Goal: Task Accomplishment & Management: Complete application form

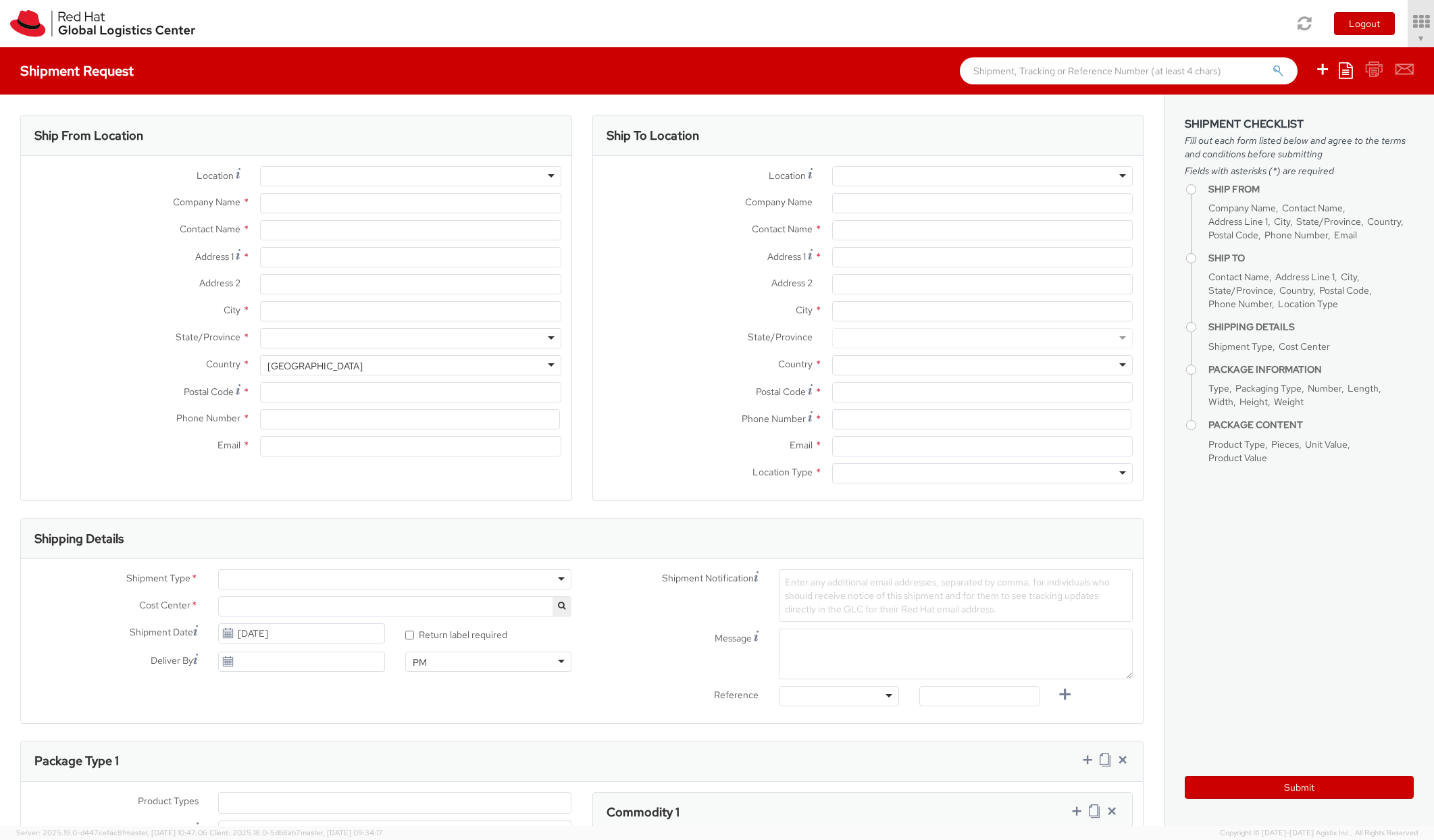
select select "669"
select select
click at [319, 179] on div at bounding box center [410, 176] width 300 height 20
type input "Red Hat"
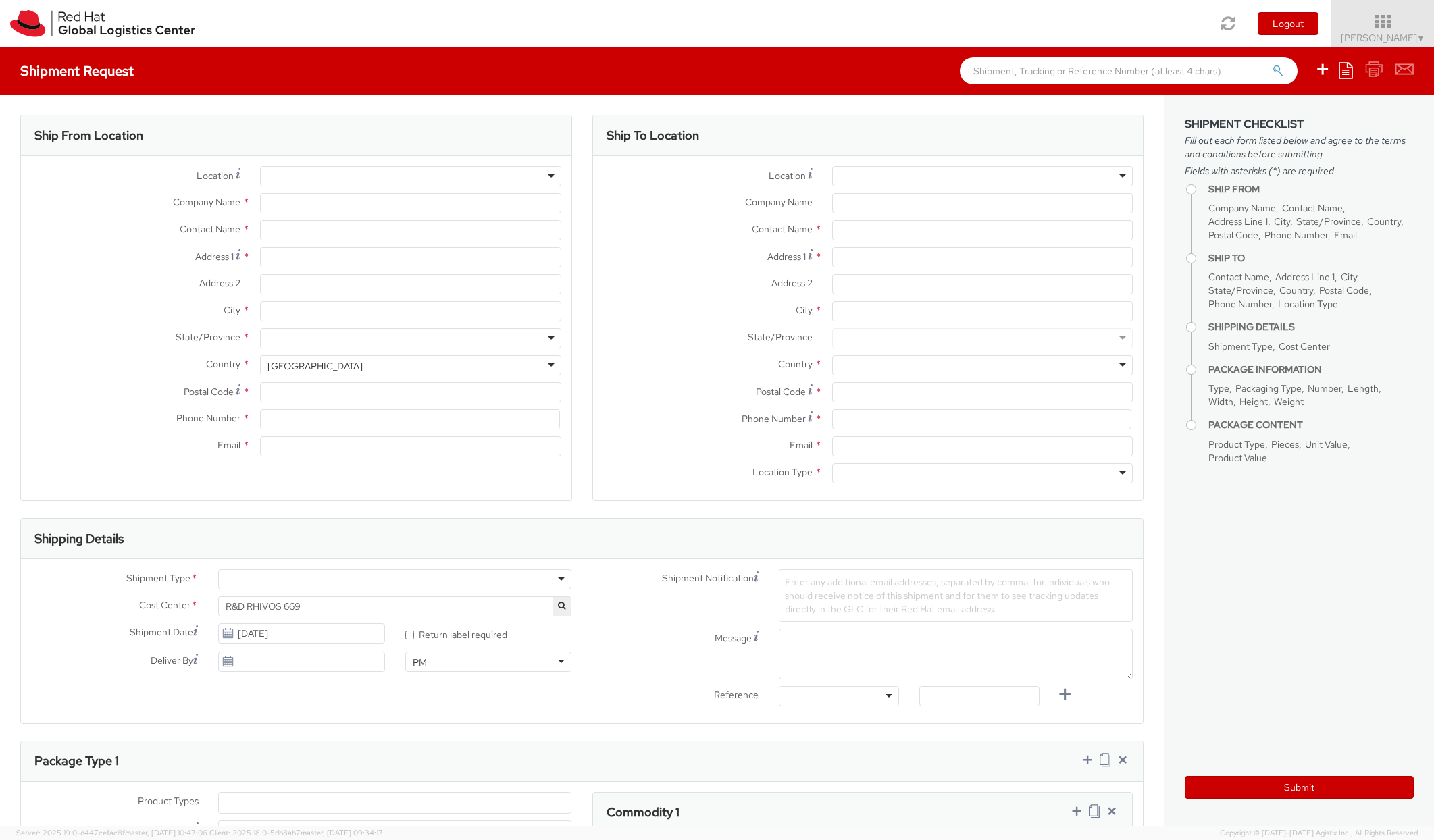
type input "[PERSON_NAME]"
type input "[EMAIL_ADDRESS][DOMAIN_NAME]"
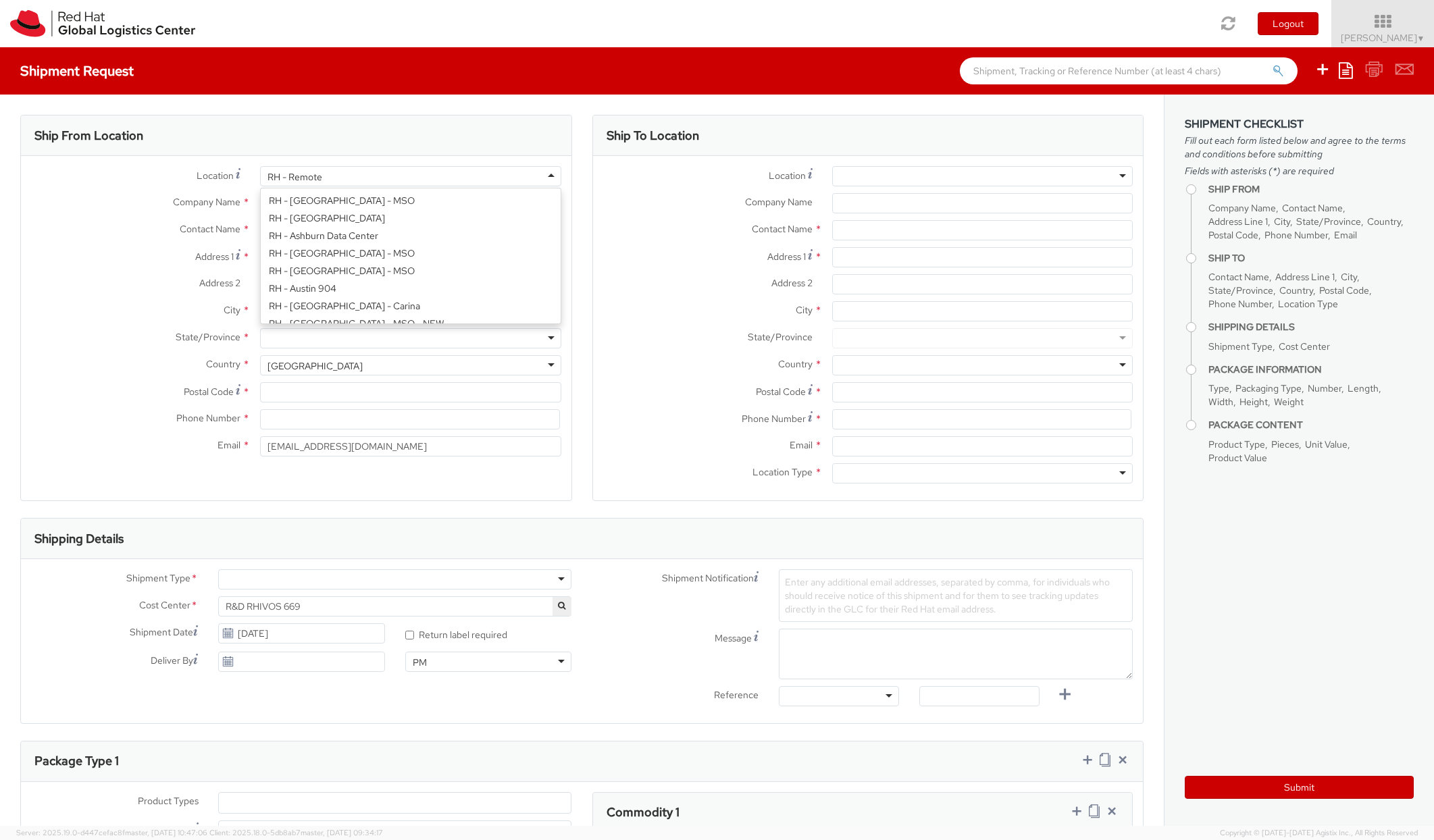
scroll to position [1736, 0]
click at [544, 175] on div "RH - Remote" at bounding box center [410, 176] width 300 height 20
type input "ralei"
type input "Red Hat, Inc."
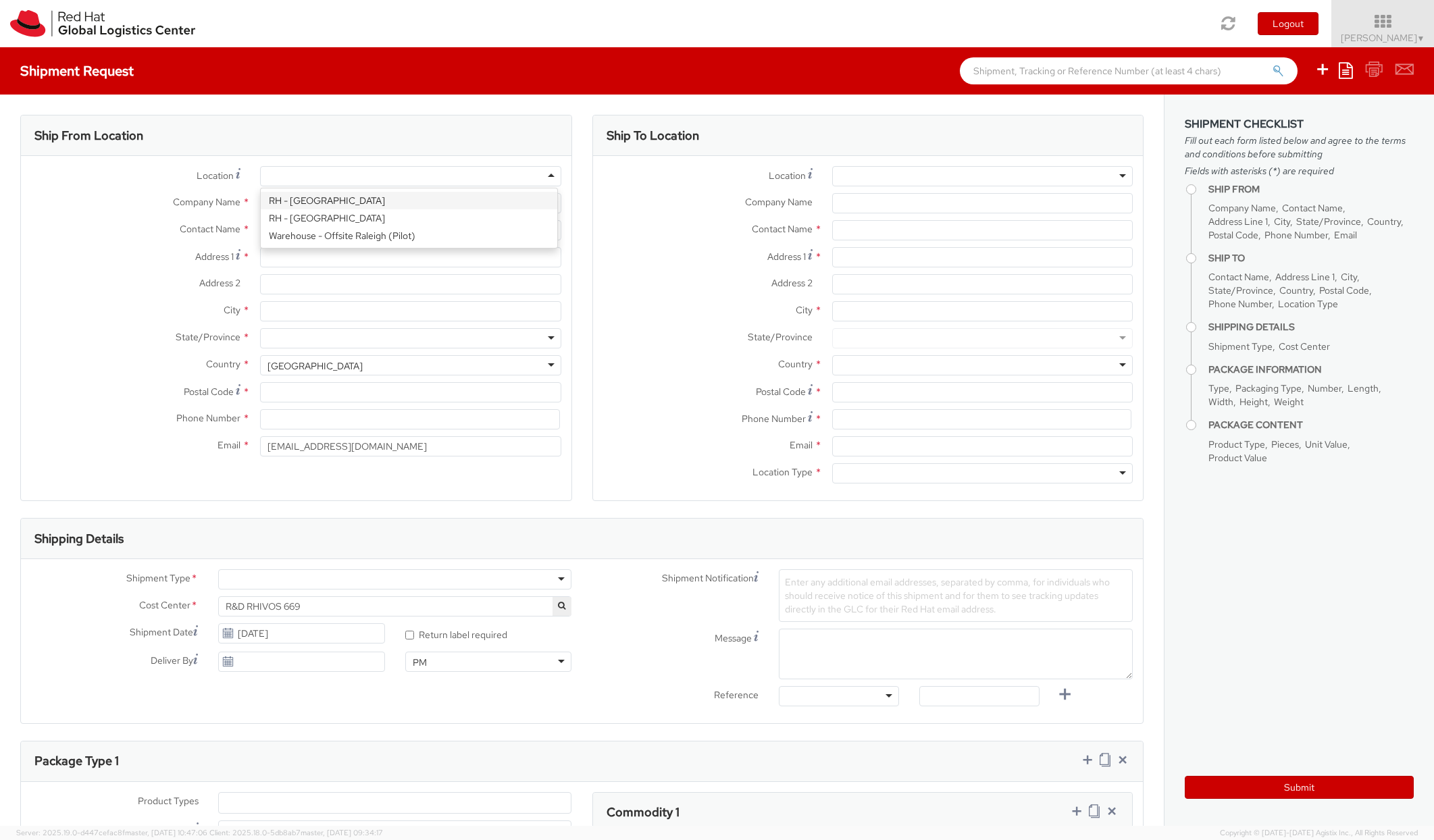
type input "[STREET_ADDRESS]"
type input "RALEIGH"
type input "27601"
type input "[PHONE_NUMBER]"
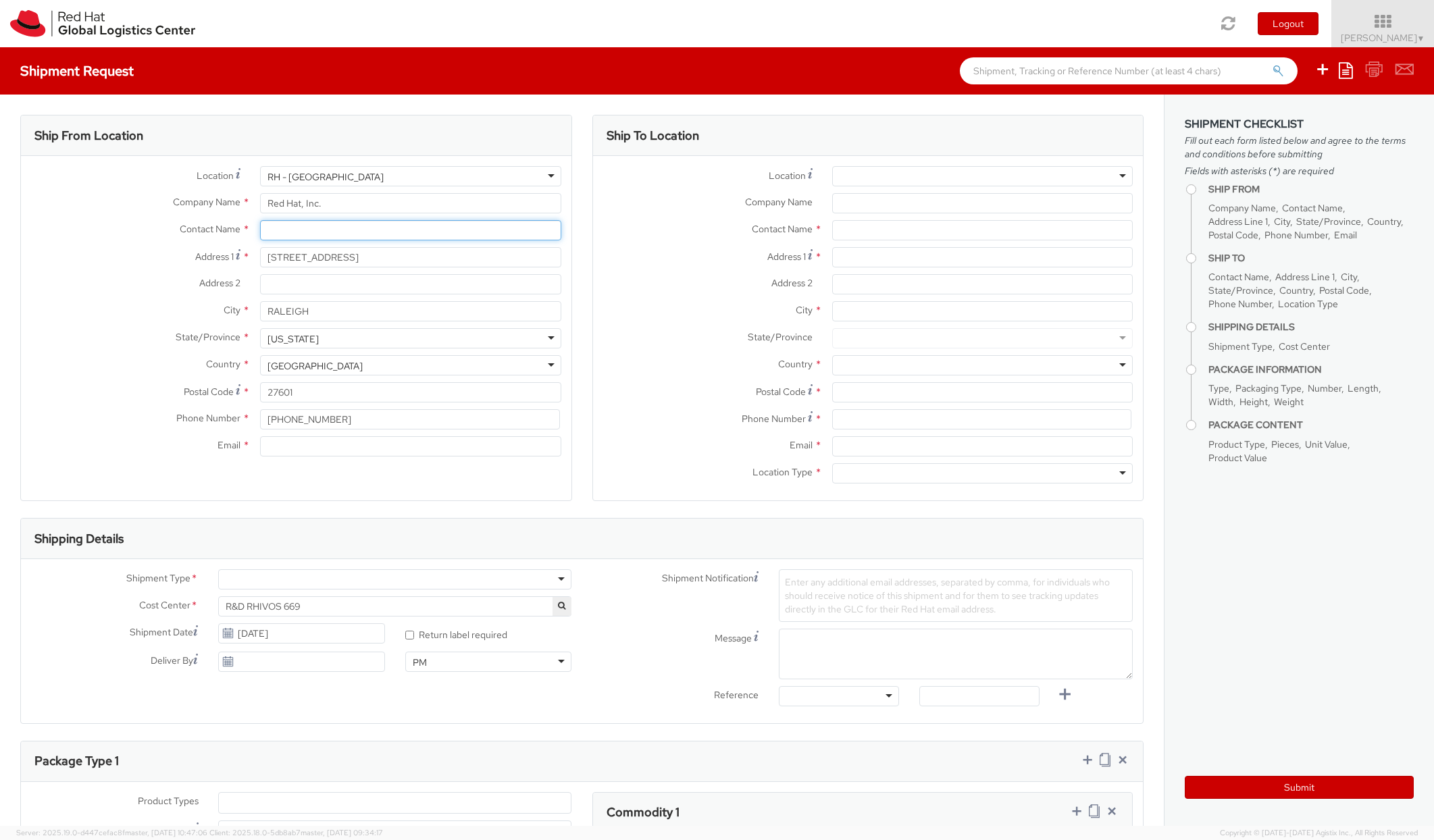
click at [302, 228] on input "text" at bounding box center [410, 230] width 300 height 20
type input "[PERSON_NAME]"
click at [338, 285] on input "Address 2 *" at bounding box center [410, 284] width 300 height 20
drag, startPoint x: 340, startPoint y: 417, endPoint x: 265, endPoint y: 420, distance: 75.1
click at [265, 420] on input "[PHONE_NUMBER]" at bounding box center [409, 419] width 299 height 20
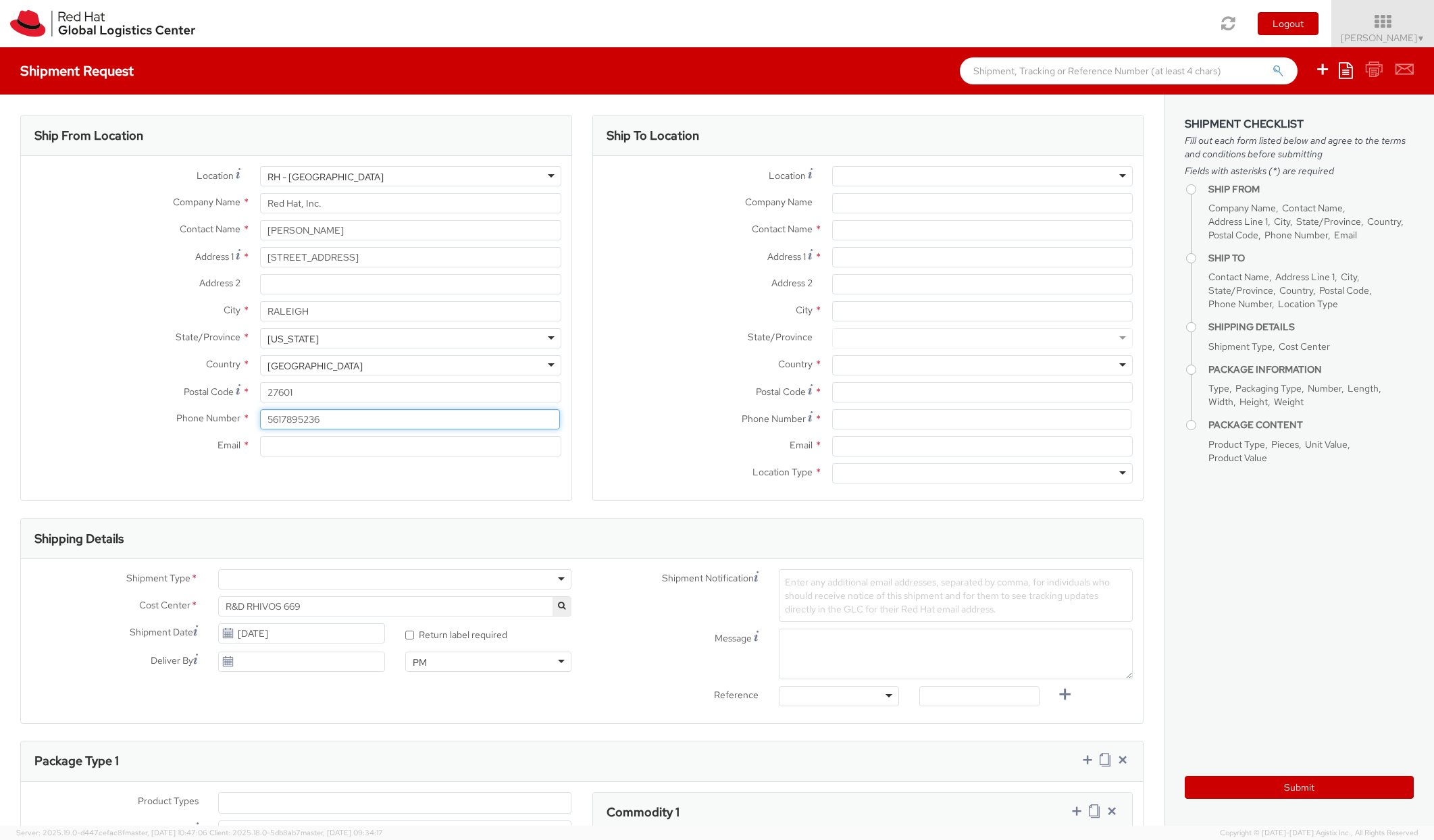
type input "5617895236"
click at [289, 447] on input "Email *" at bounding box center [410, 446] width 300 height 20
type input "[EMAIL_ADDRESS][DOMAIN_NAME]"
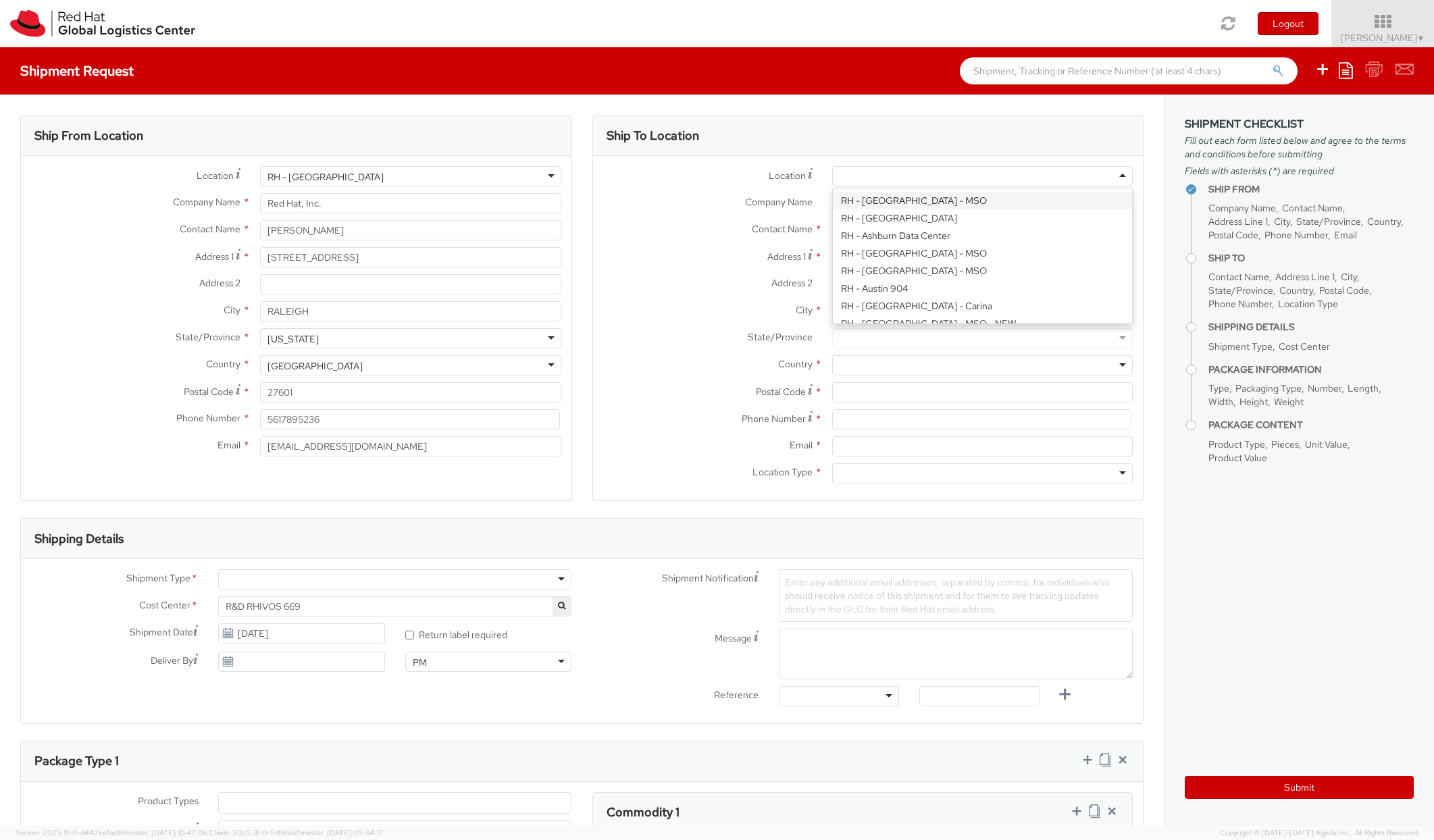
click at [1113, 177] on div at bounding box center [983, 176] width 300 height 20
type input "b"
type input "bil"
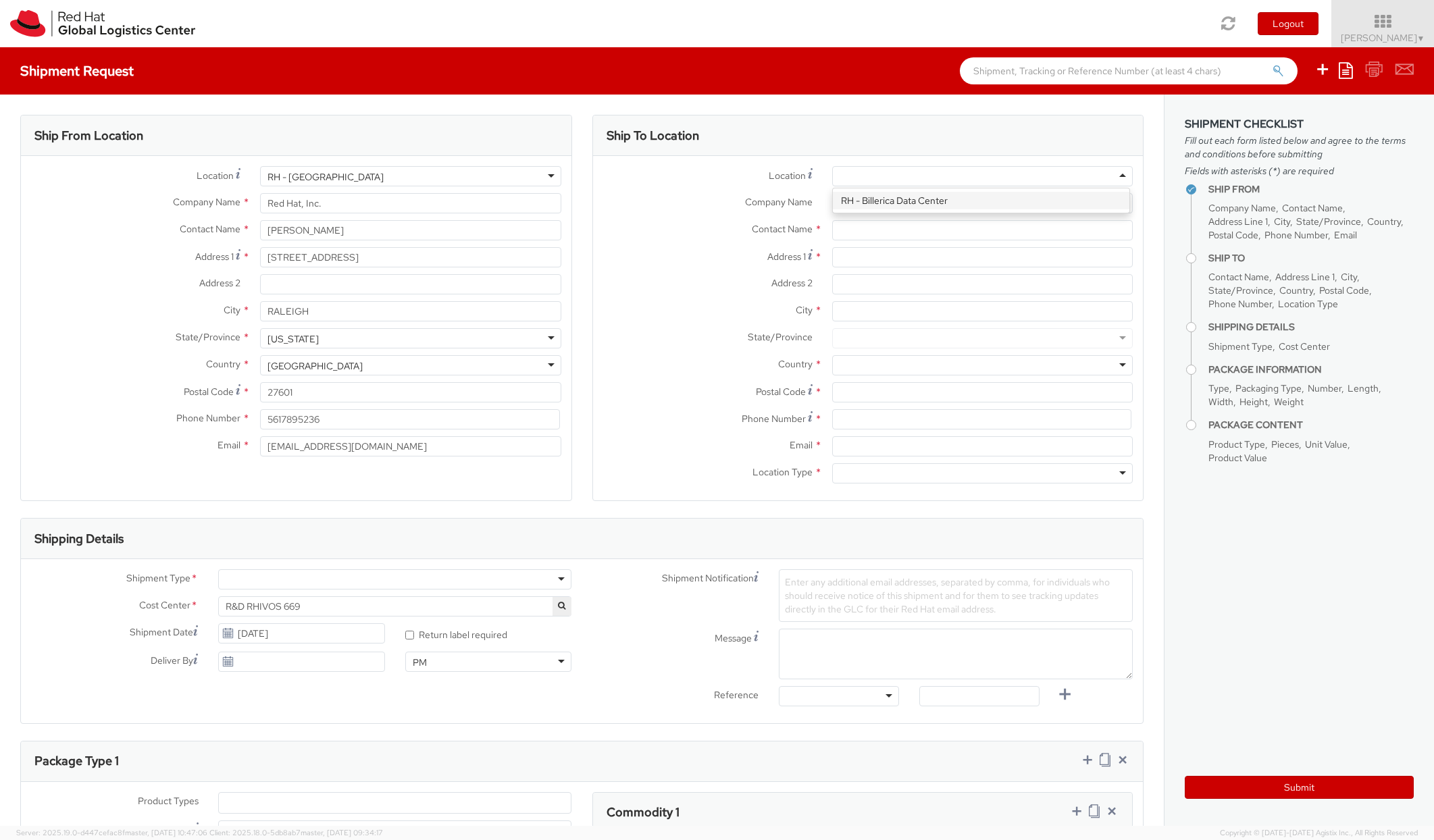
type input "Equinix Data Center"
type input "[STREET_ADDRESS]"
type input "c/o Red Hat, Inc."
type input "BILLERICA"
type input "01821"
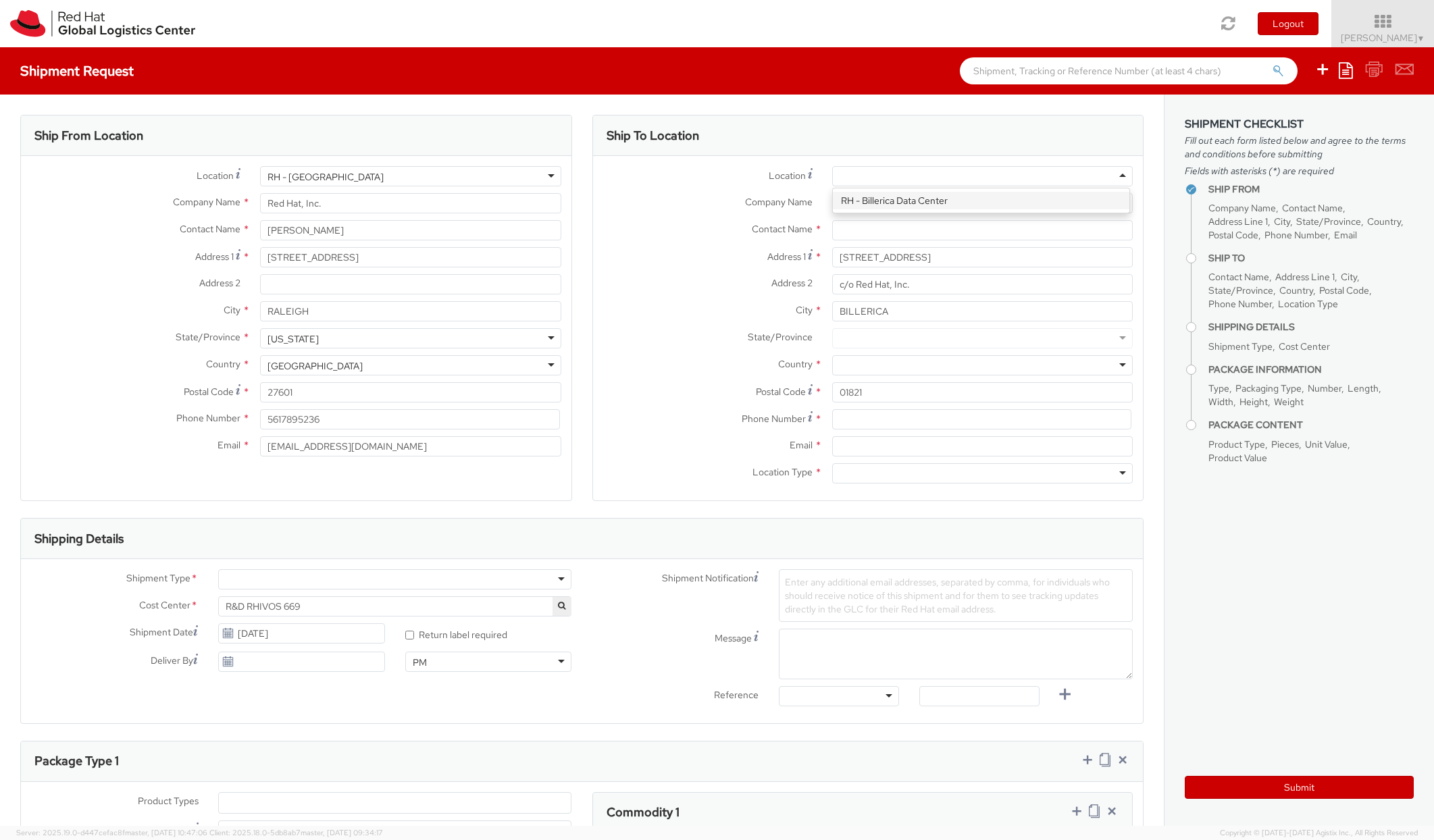
type input "8663141558"
click at [862, 230] on input "text" at bounding box center [983, 230] width 300 height 20
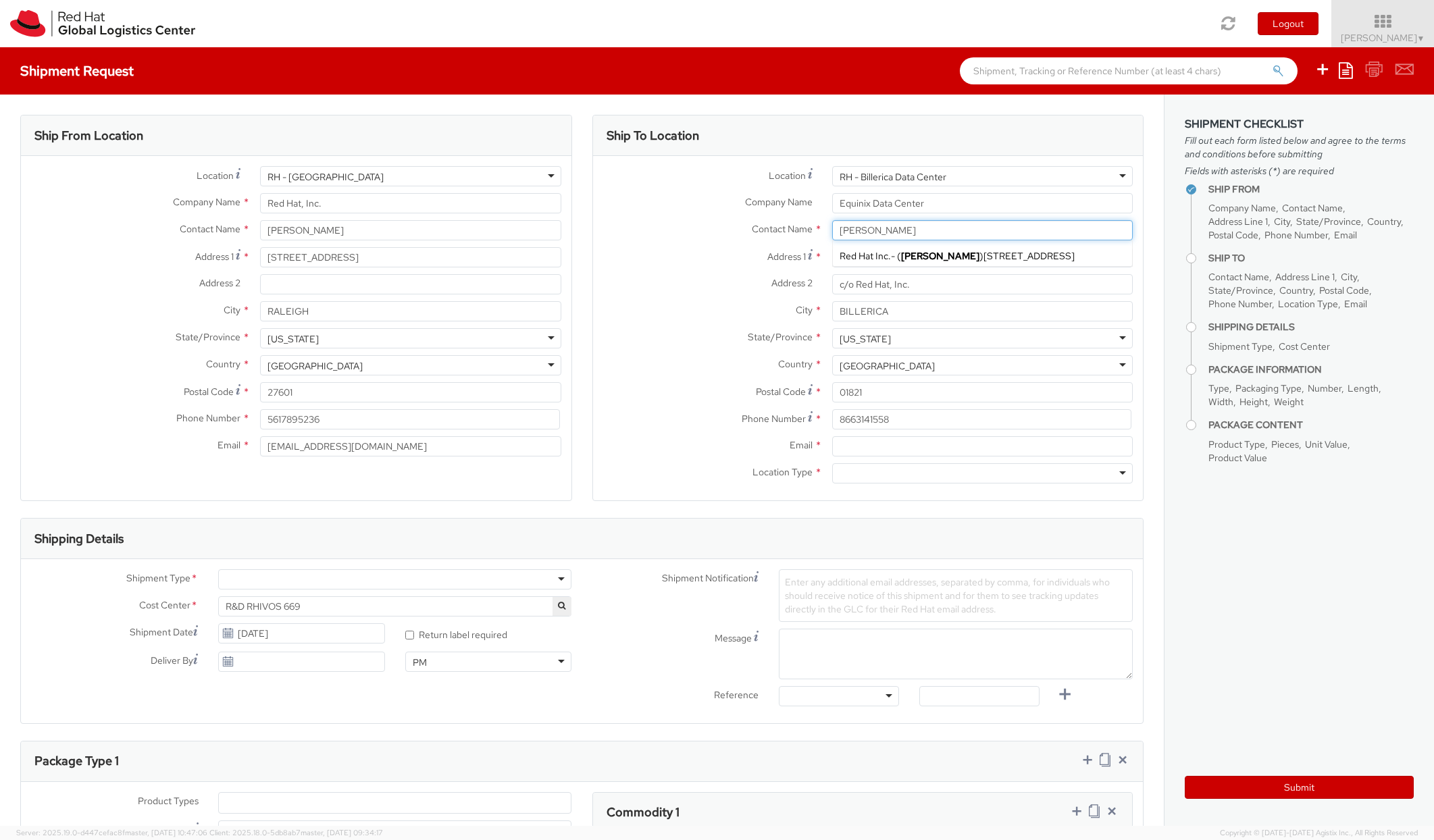
type input "[PERSON_NAME]"
click at [929, 450] on input "Email *" at bounding box center [983, 446] width 300 height 20
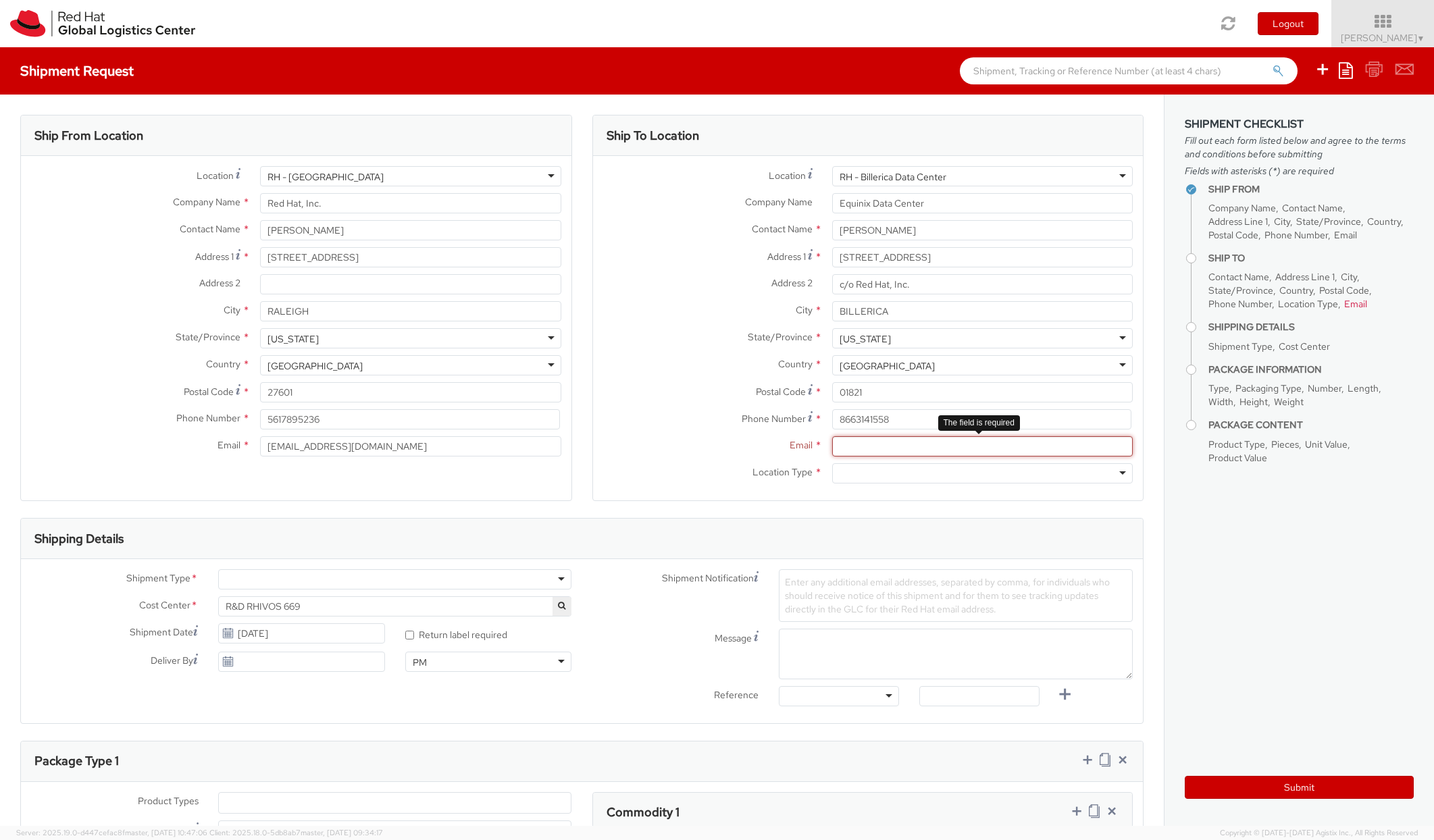
click at [881, 443] on input "Email *" at bounding box center [983, 446] width 300 height 20
paste input "[EMAIL_ADDRESS][DOMAIN_NAME]"
type input "[EMAIL_ADDRESS][DOMAIN_NAME]"
click at [1110, 474] on div at bounding box center [983, 473] width 300 height 20
click at [408, 584] on div at bounding box center [394, 579] width 354 height 20
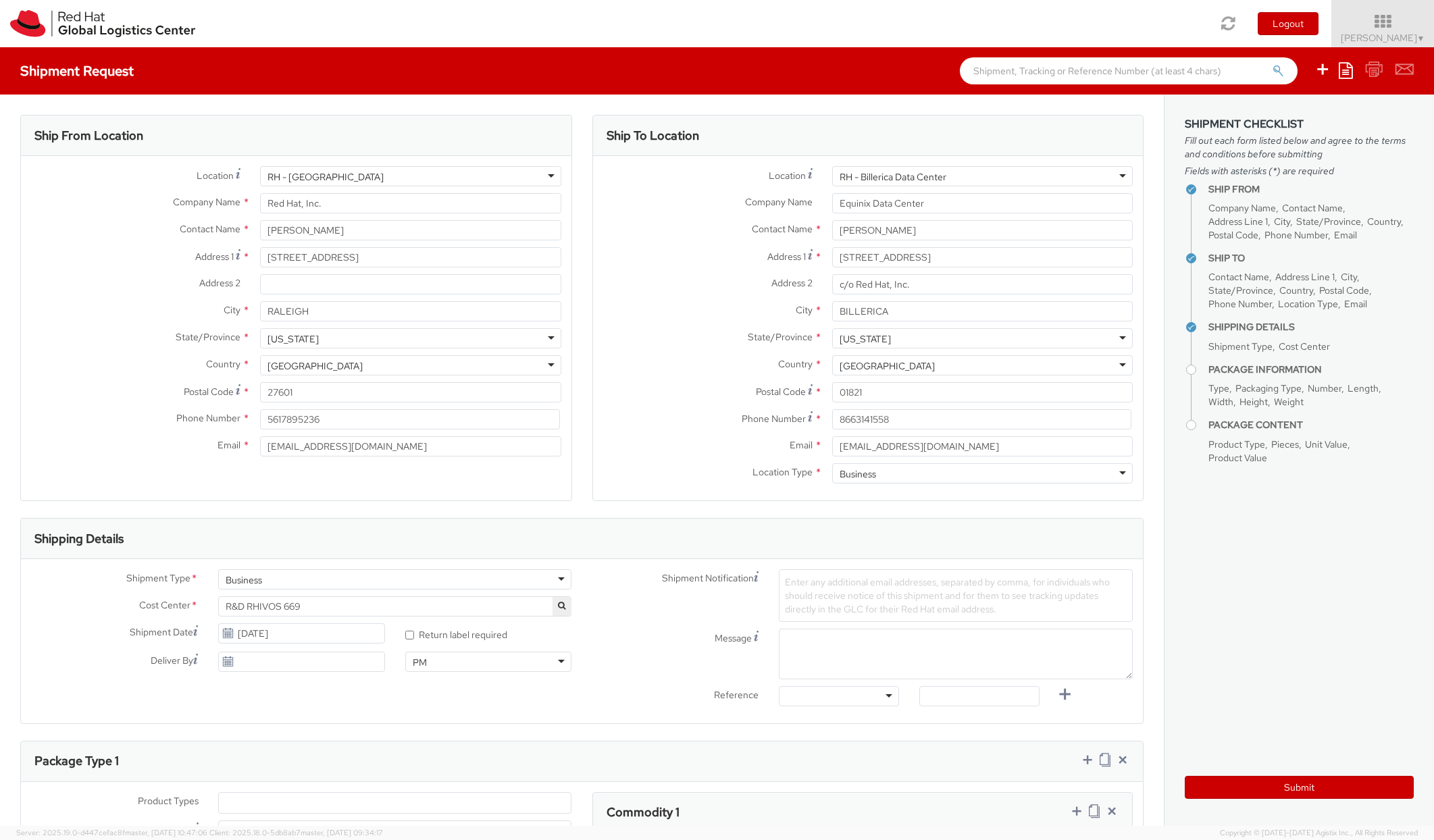
click at [232, 634] on icon at bounding box center [228, 633] width 12 height 11
click at [223, 628] on icon at bounding box center [228, 633] width 12 height 11
click at [276, 631] on input "[DATE]" at bounding box center [301, 633] width 166 height 20
click at [260, 569] on td "22" at bounding box center [259, 568] width 27 height 20
type input "[DATE]"
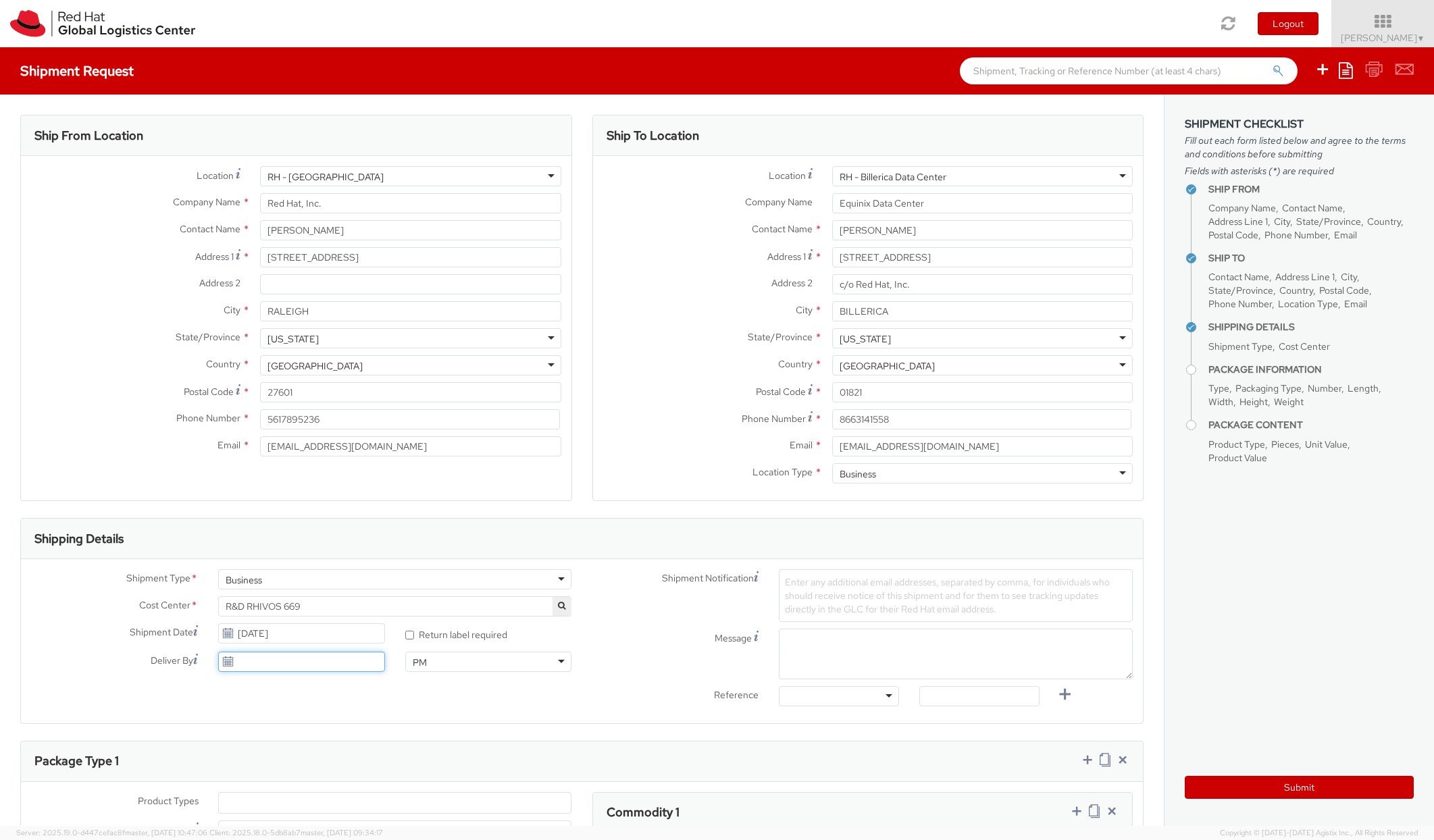
type input "[DATE]"
click at [261, 661] on input "[DATE]" at bounding box center [301, 661] width 166 height 20
click at [353, 574] on td "19" at bounding box center [359, 576] width 24 height 20
click at [543, 662] on div "PM" at bounding box center [489, 661] width 166 height 20
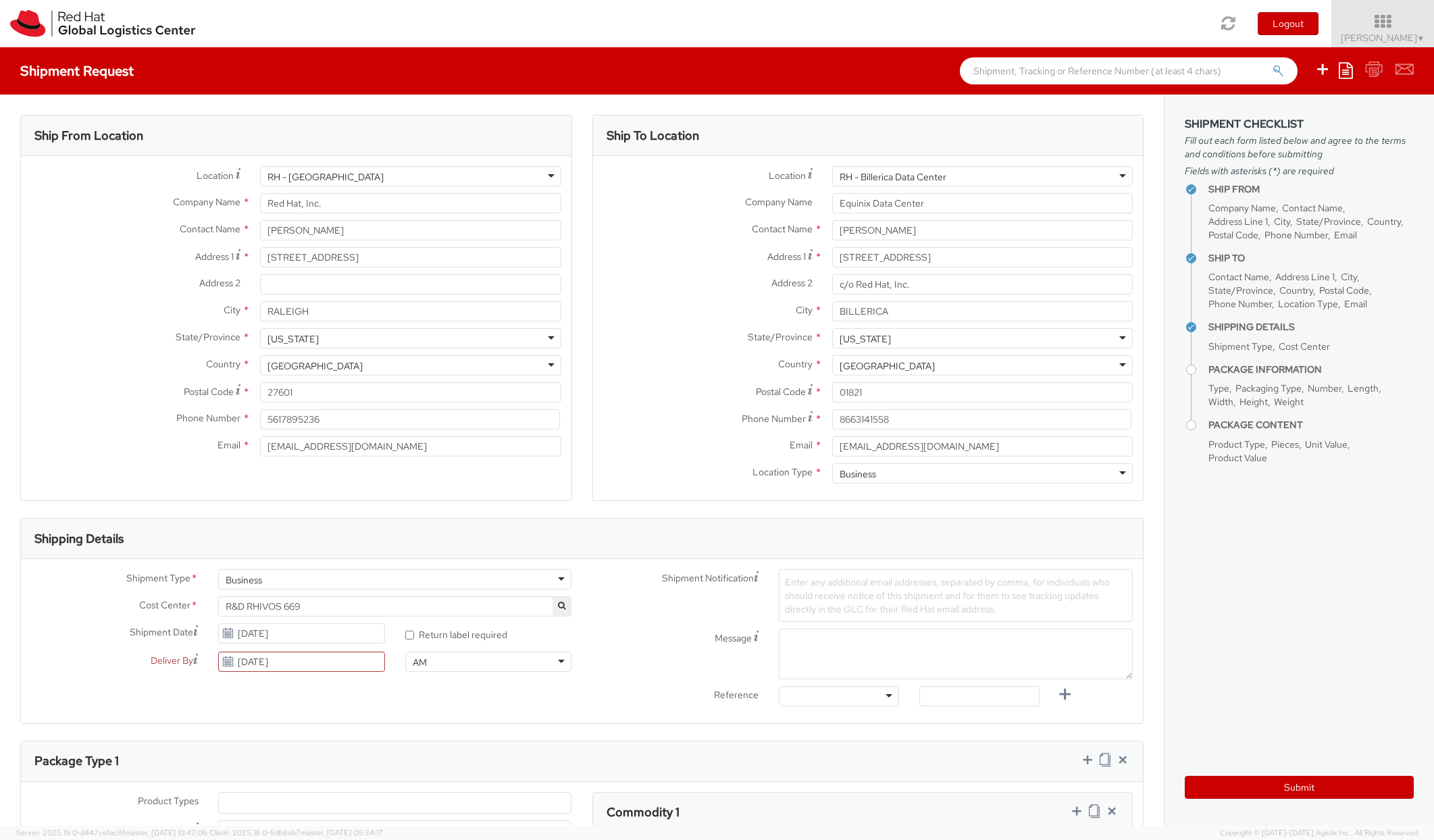
click at [383, 694] on div "Shipment Type * Business Business Batch Business Personal Cost Center * R&D RHI…" at bounding box center [582, 640] width 1122 height 144
click at [812, 580] on span "Enter any additional email addresses, separated by comma, for individuals who s…" at bounding box center [947, 595] width 325 height 39
click at [802, 581] on span "Enter any additional email addresses, separated by comma, for individuals who s…" at bounding box center [947, 595] width 325 height 39
paste input "[EMAIL_ADDRESS][DOMAIN_NAME]"
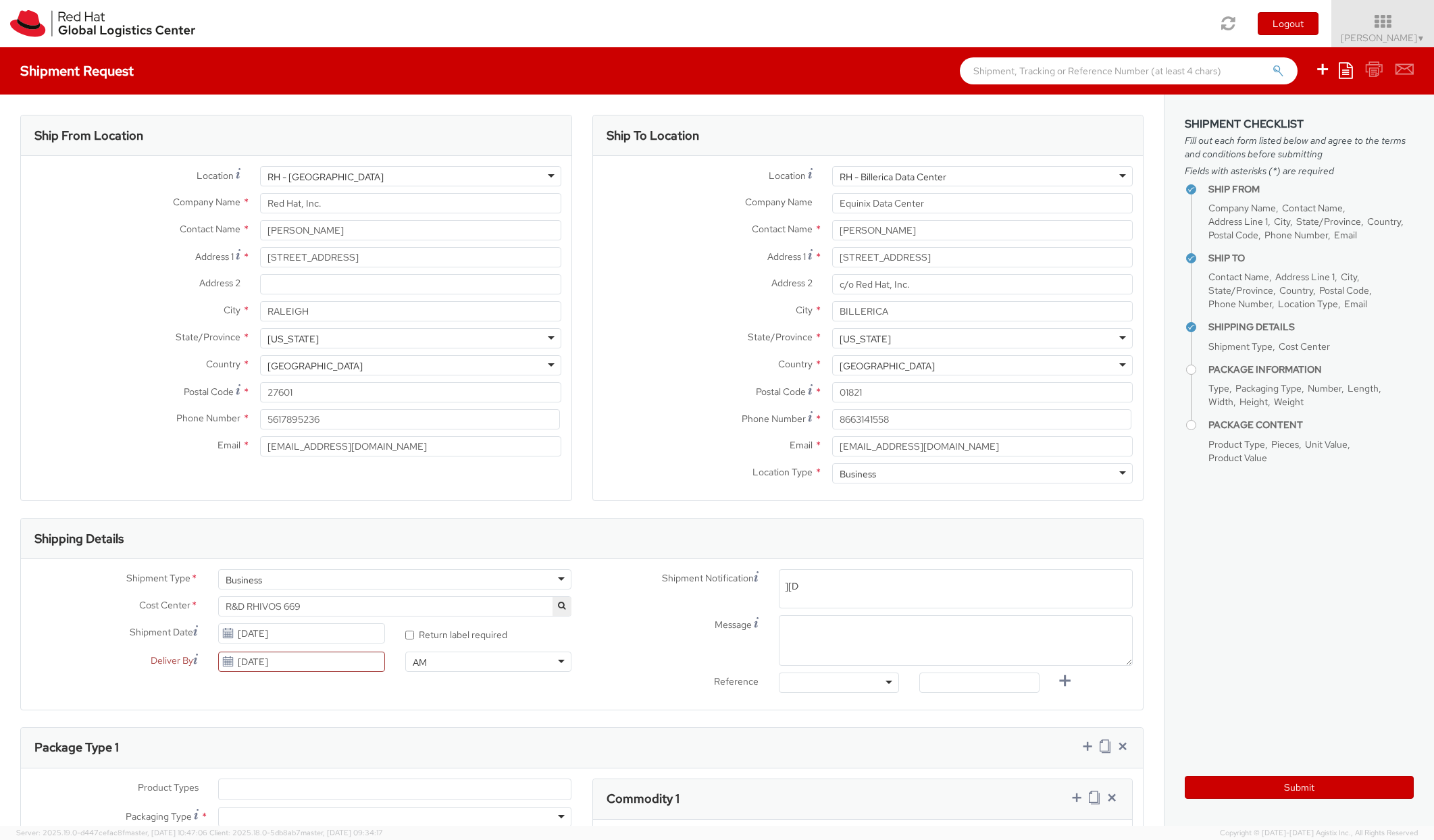
type input "[EMAIL_ADDRESS][DOMAIN_NAME]"
click at [784, 628] on textarea "Message" at bounding box center [955, 640] width 354 height 51
click at [878, 683] on div at bounding box center [839, 683] width 120 height 20
click at [945, 679] on input "text" at bounding box center [979, 683] width 120 height 20
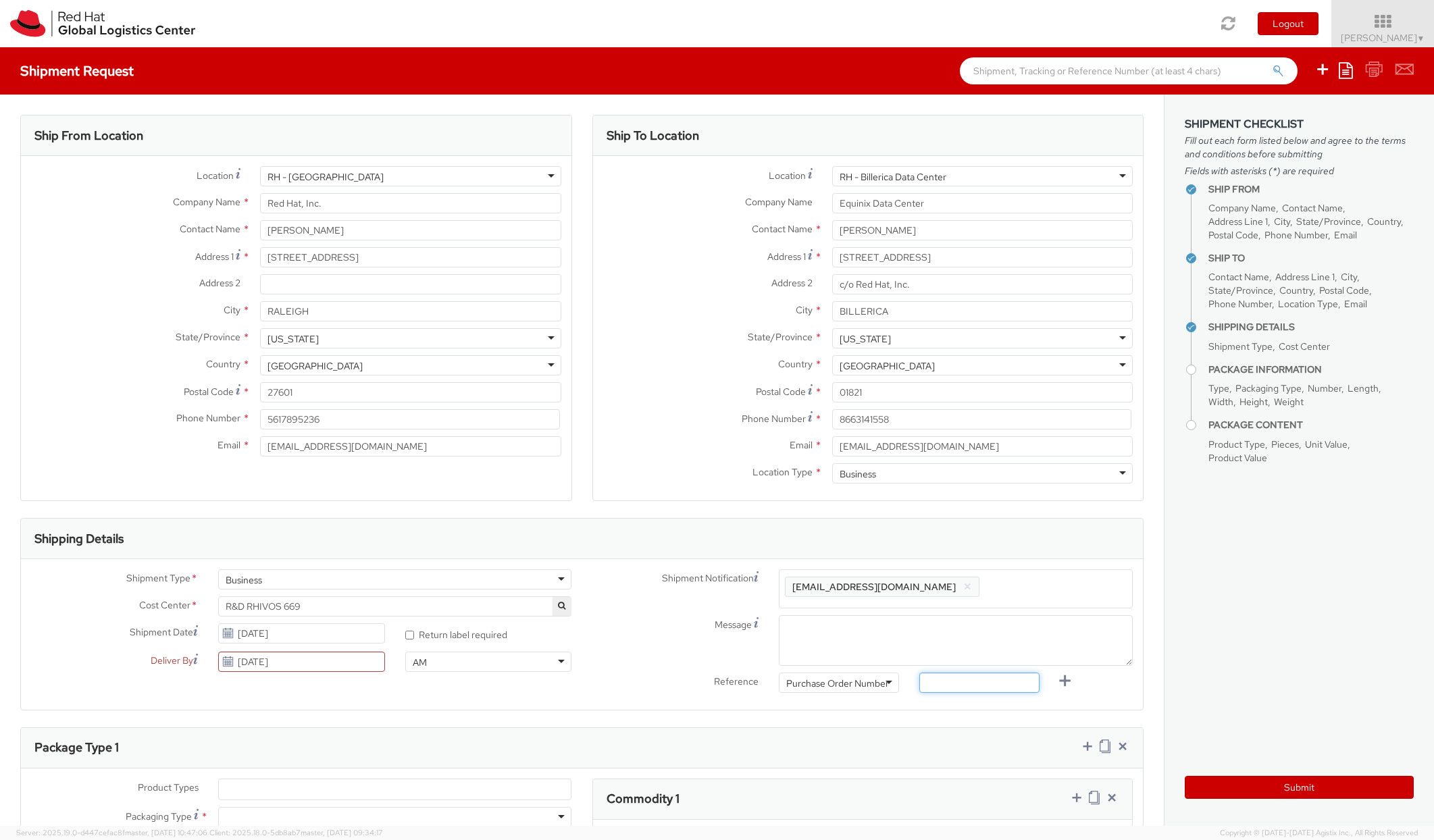
paste input "1010107565"
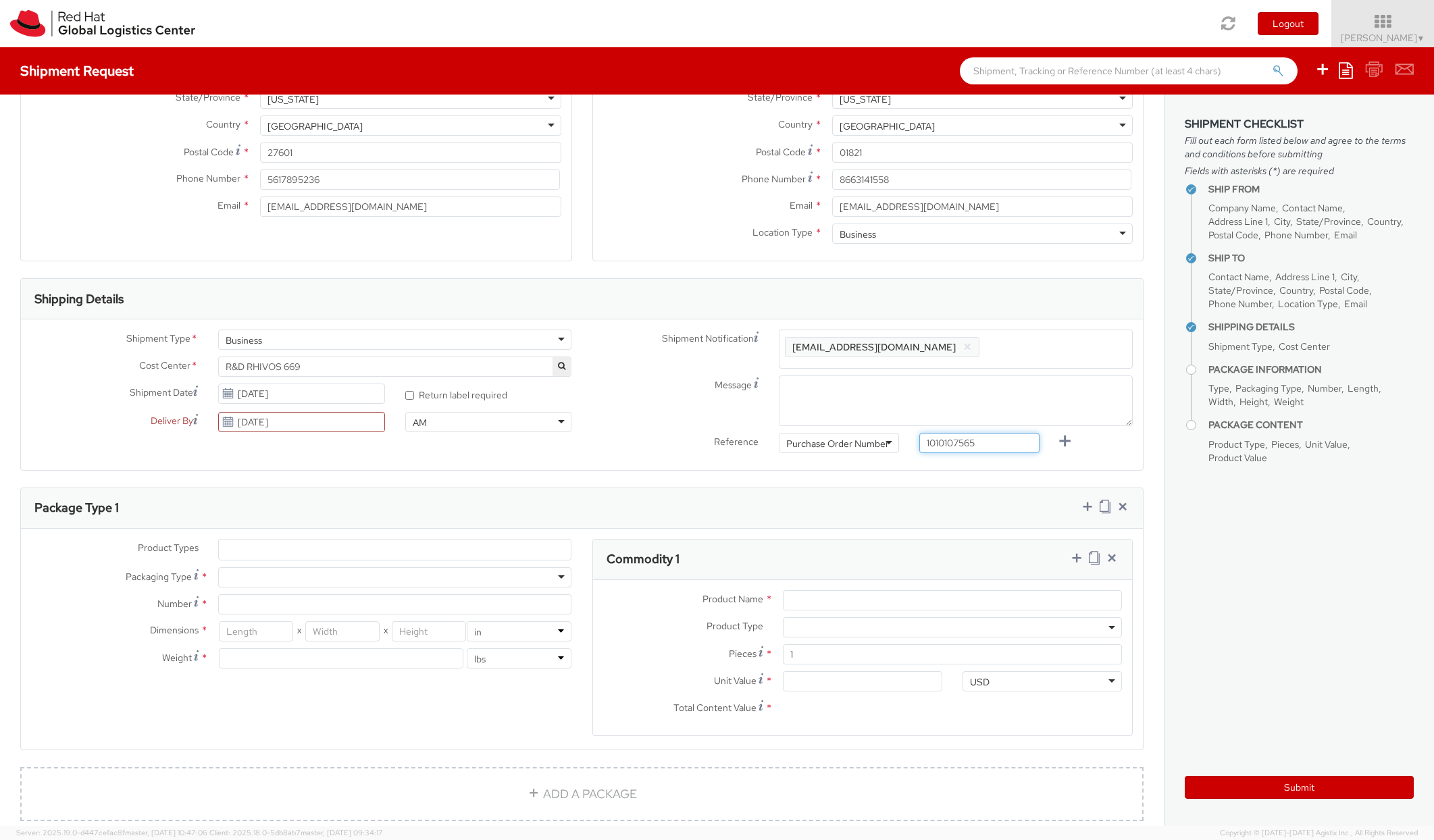
scroll to position [243, 0]
type input "1010107565"
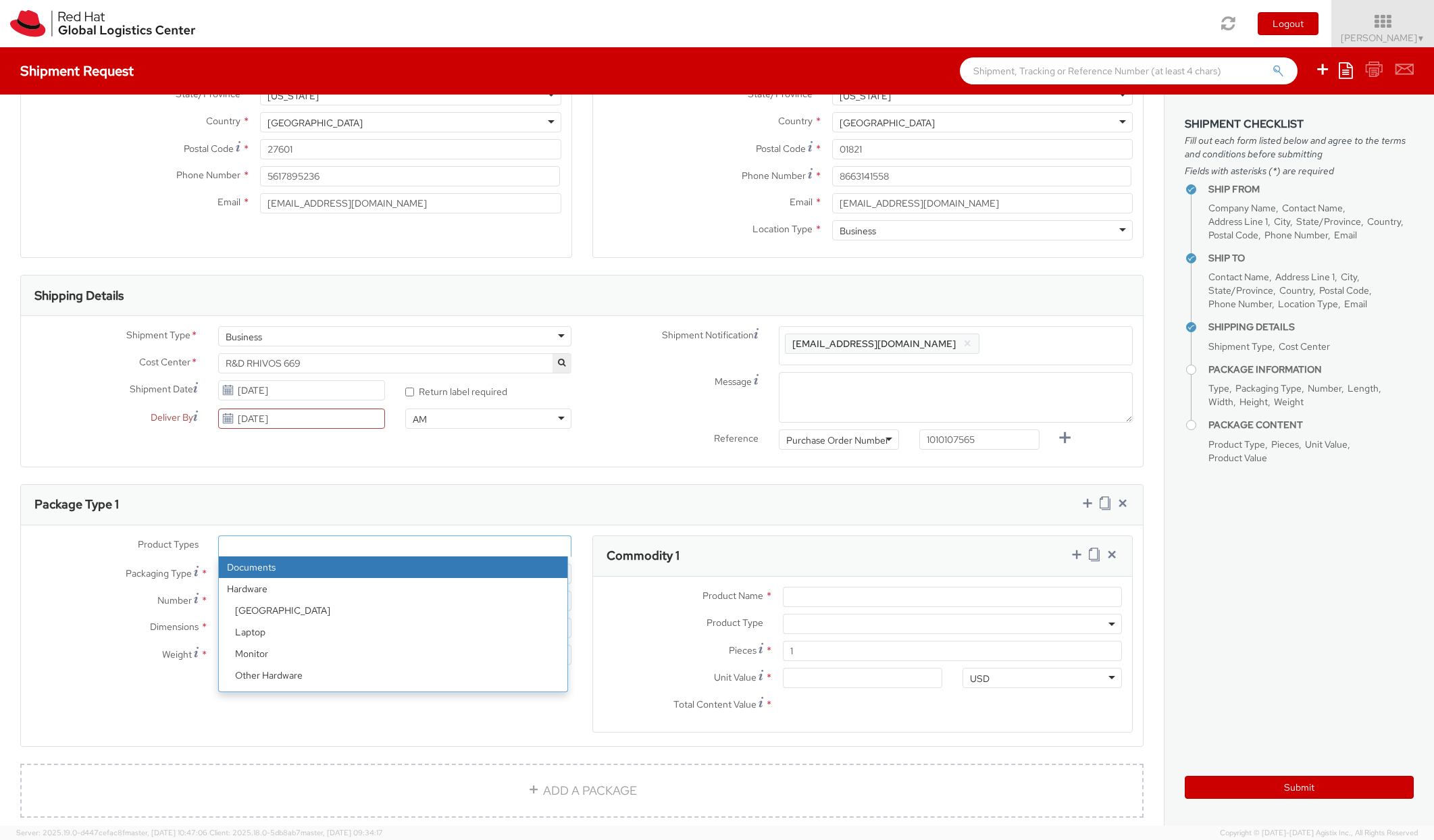
click at [268, 544] on ul at bounding box center [395, 546] width 353 height 20
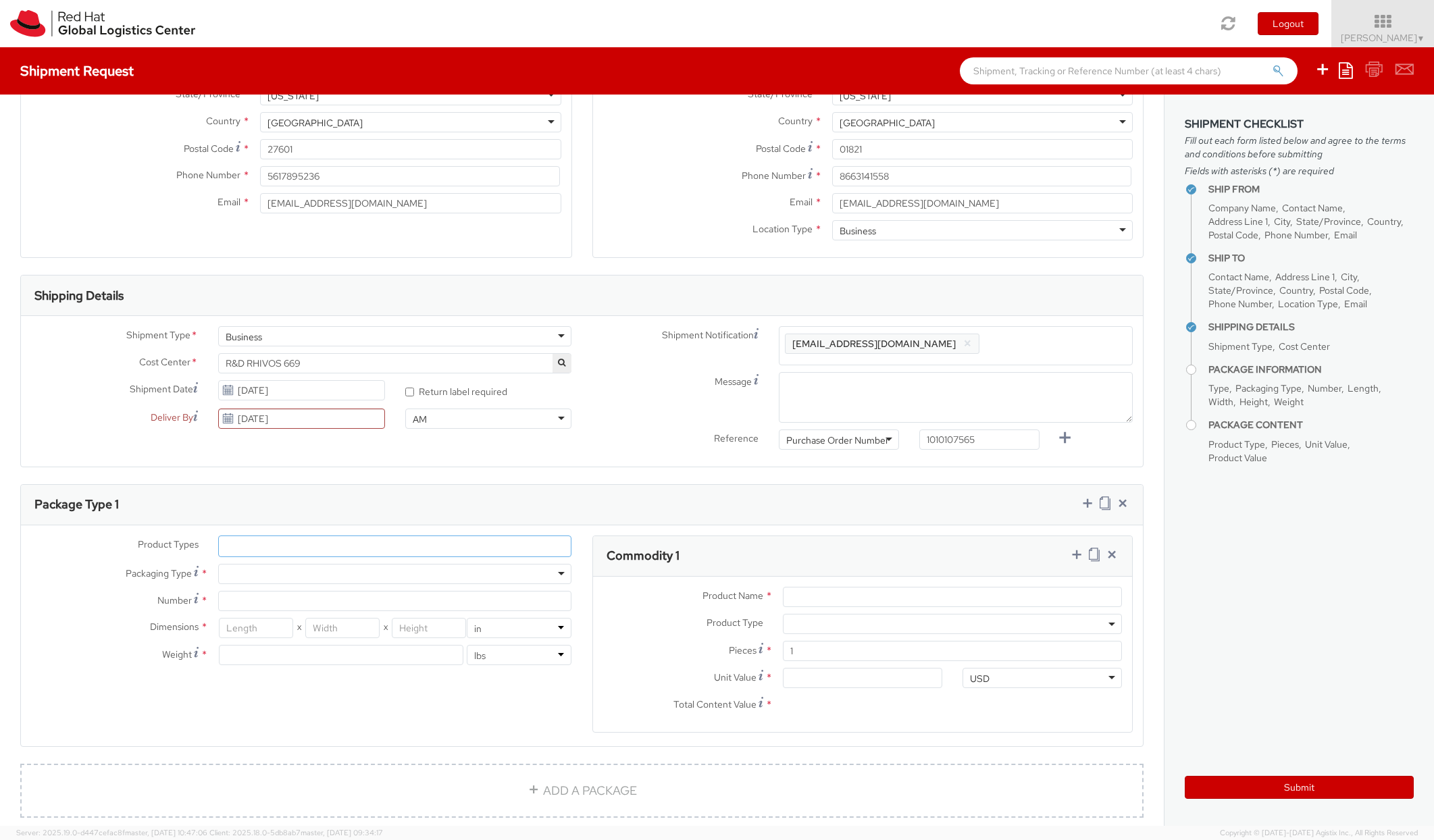
click at [268, 544] on ul at bounding box center [395, 546] width 353 height 20
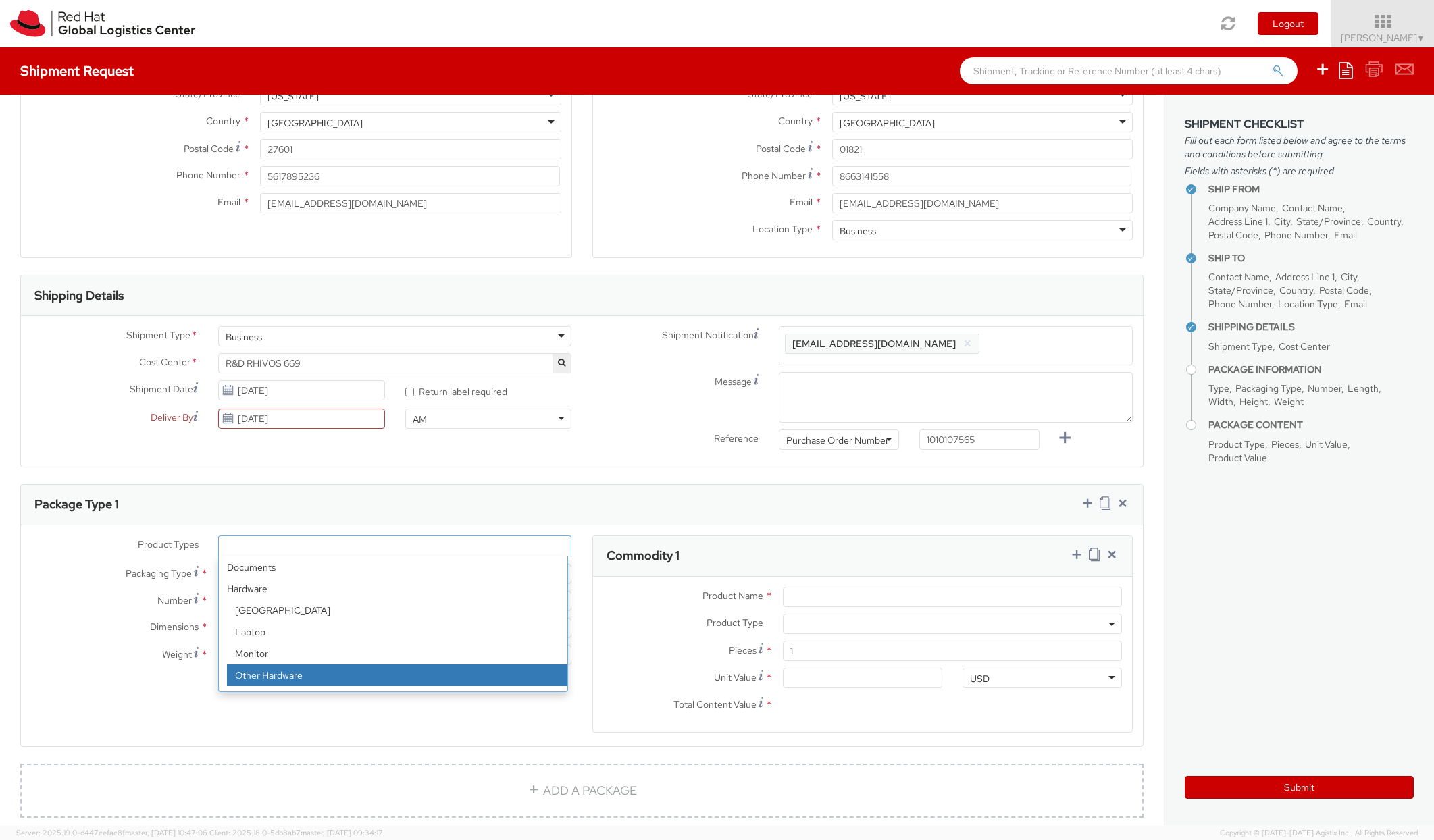
select select "HARD_OTHER"
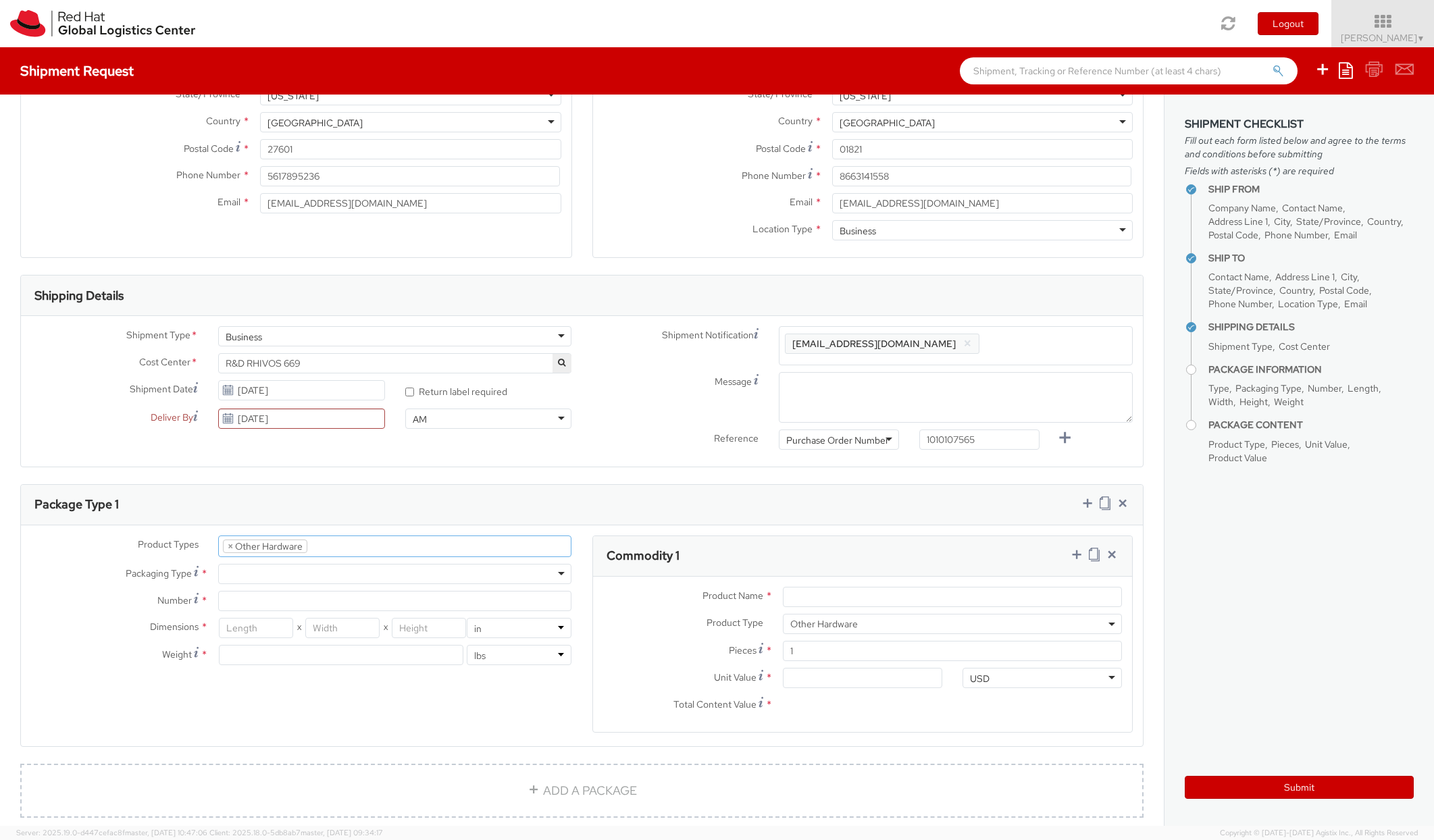
scroll to position [64, 0]
click at [310, 573] on div at bounding box center [394, 573] width 354 height 20
click at [272, 600] on input "Number *" at bounding box center [394, 600] width 354 height 20
type input "1"
select select "CM"
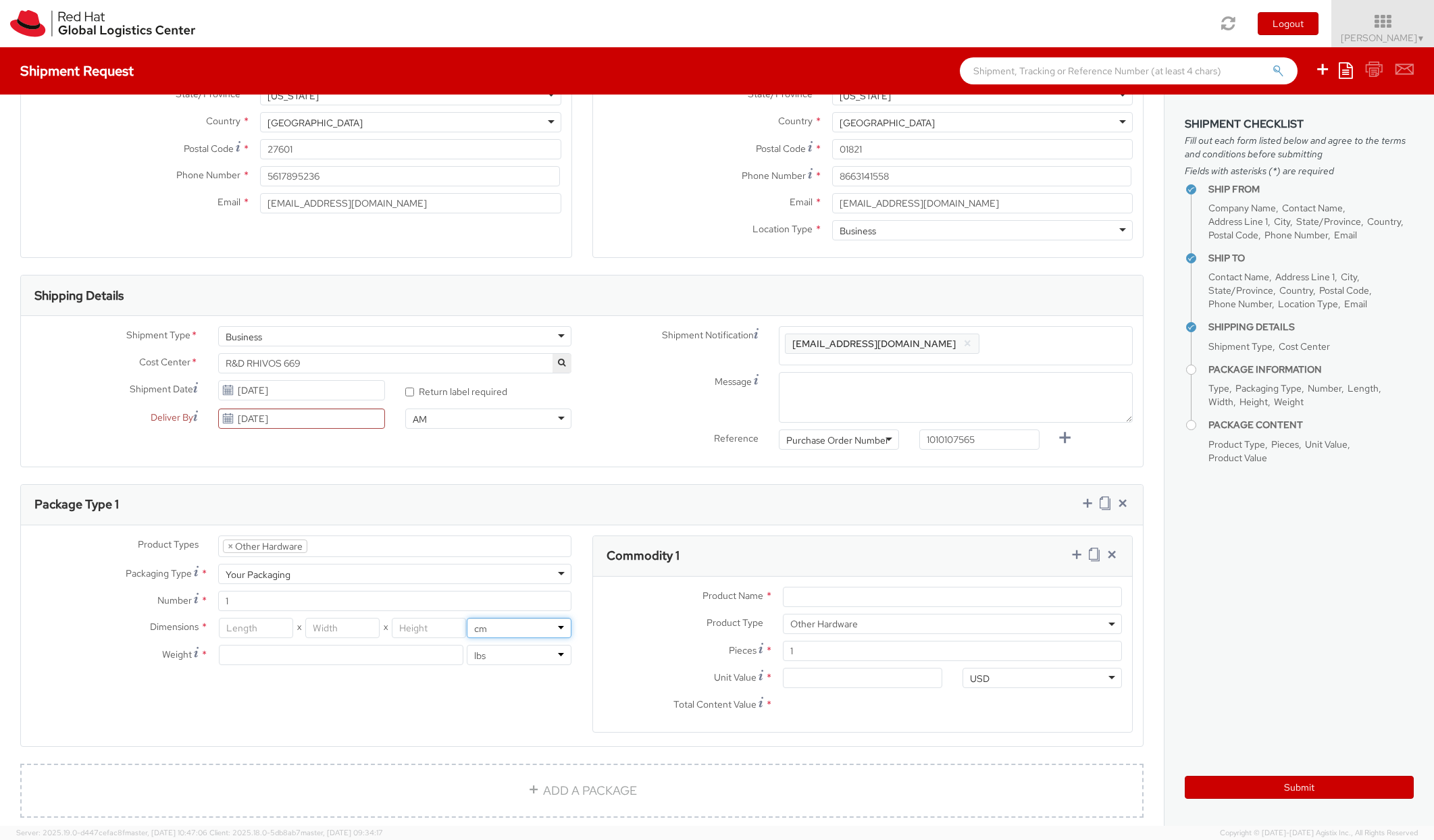
click at [467, 618] on select "in cm" at bounding box center [519, 628] width 105 height 20
click at [237, 622] on input "number" at bounding box center [256, 628] width 74 height 20
type input "34"
click at [330, 620] on input "number" at bounding box center [342, 628] width 74 height 20
type input "34"
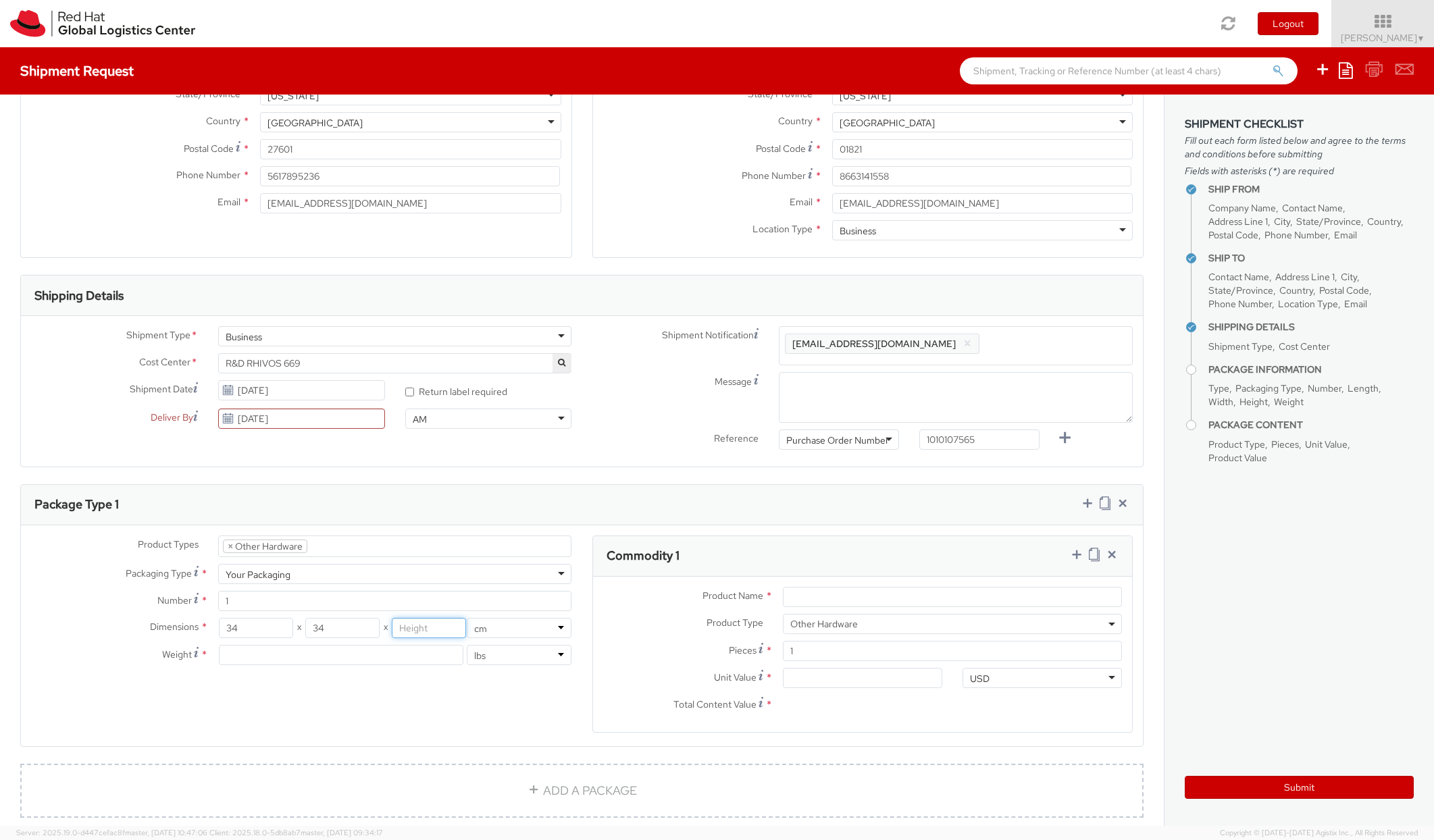
click at [417, 628] on input "number" at bounding box center [429, 628] width 74 height 20
type input "35"
select select "KGS"
click at [467, 645] on select "lbs kgs" at bounding box center [519, 655] width 105 height 20
click at [336, 655] on input "number" at bounding box center [341, 655] width 245 height 20
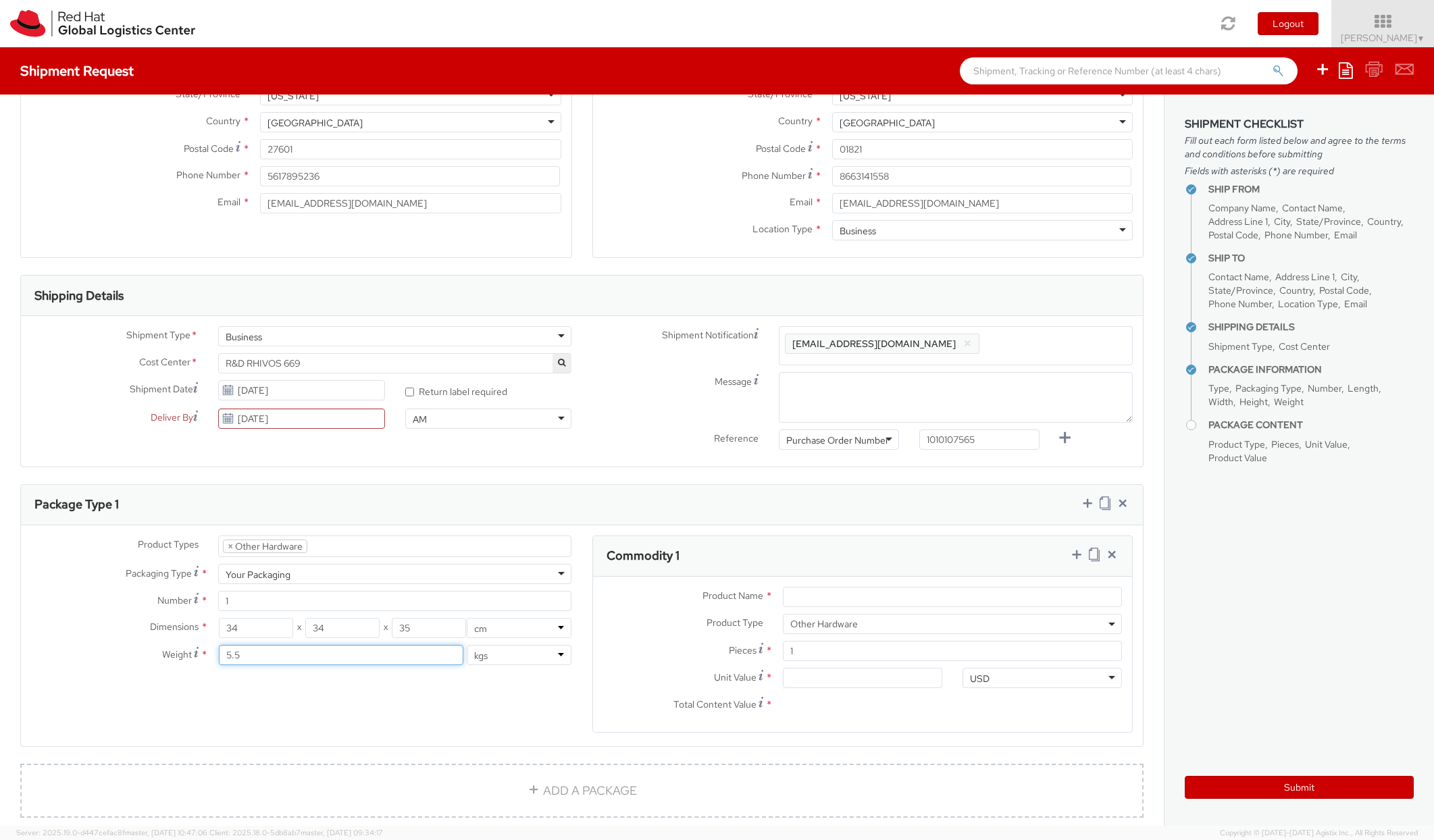
type input "5.5"
click at [358, 699] on div "Product Types * Documents Docking Station Laptop Monitor Other Hardware Server …" at bounding box center [582, 642] width 1122 height 214
click at [847, 599] on input "Product Name *" at bounding box center [952, 597] width 339 height 20
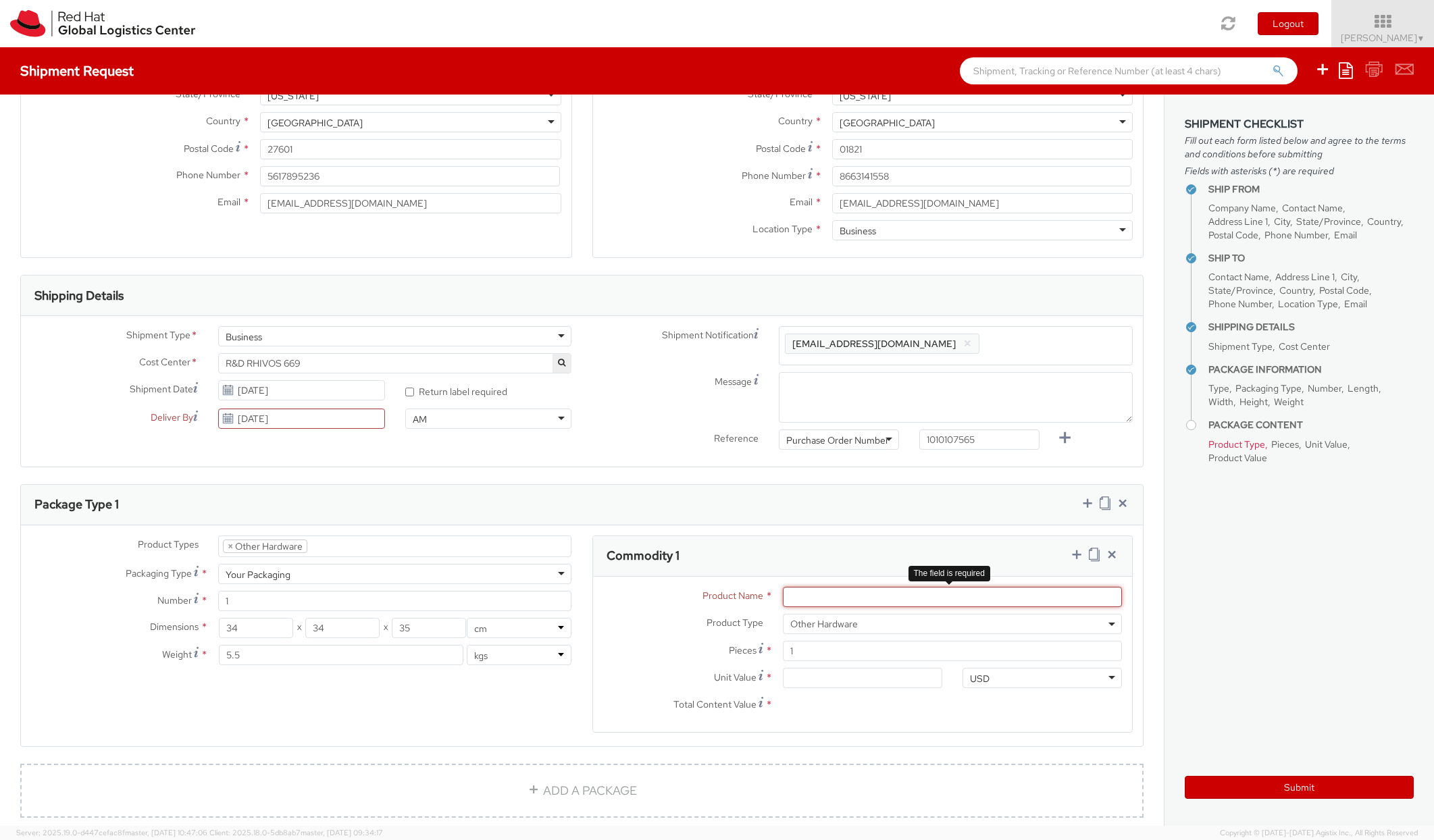
paste input "Development Board - QAM8650P V3 DTP, TOP ASSEMBLY, ADP RIDE 4.0 SX MULSANNE, LE…"
type input "Development Board - QAM8650P V3 DTP, TOP ASSEMBLY, ADP RIDE 4.0 SX MULSANNE, LE…"
click at [833, 677] on input "Unit Value *" at bounding box center [862, 677] width 159 height 20
type input "5.00"
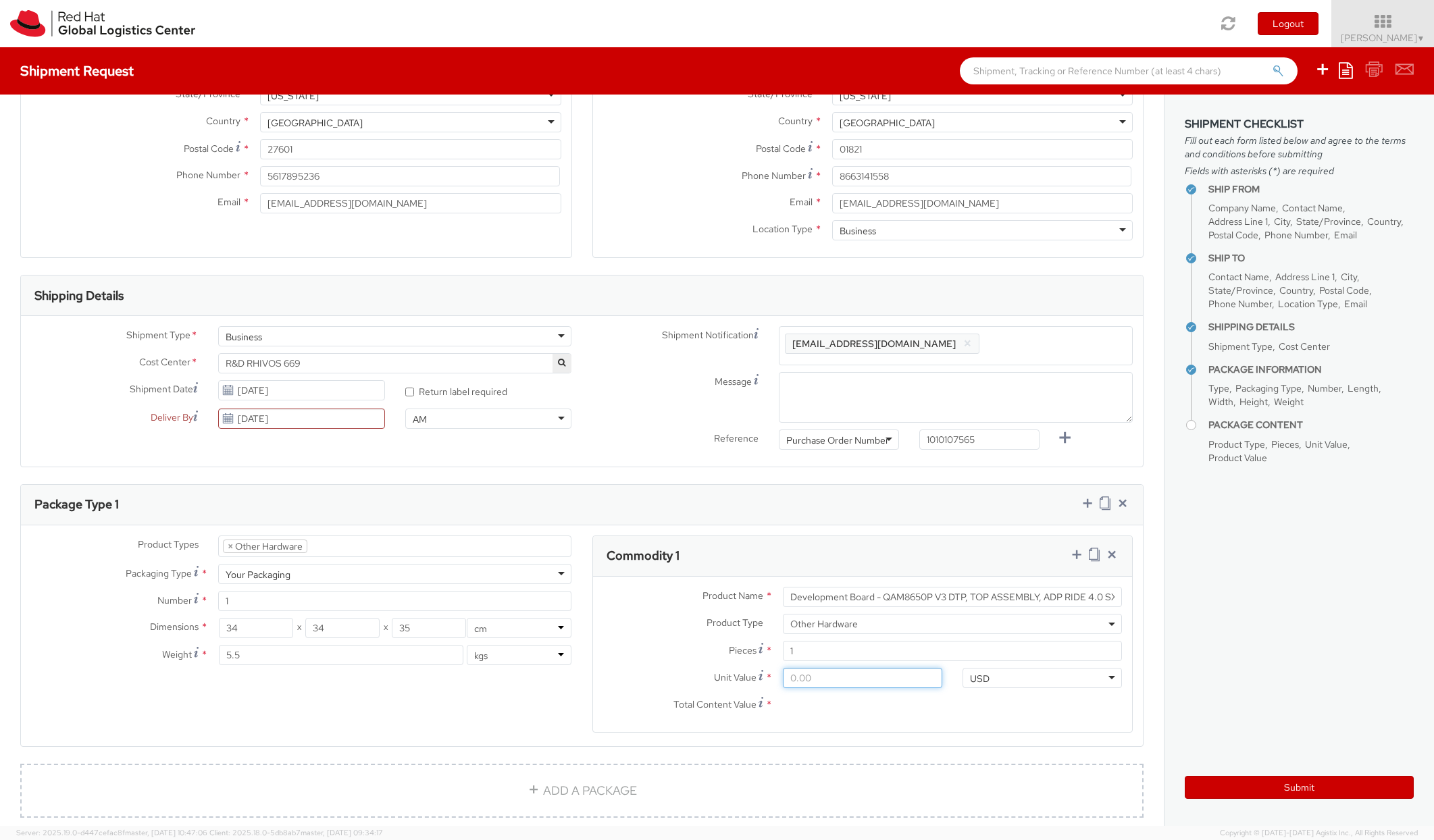
type input "5.00"
type input "50.00"
type input "500.00"
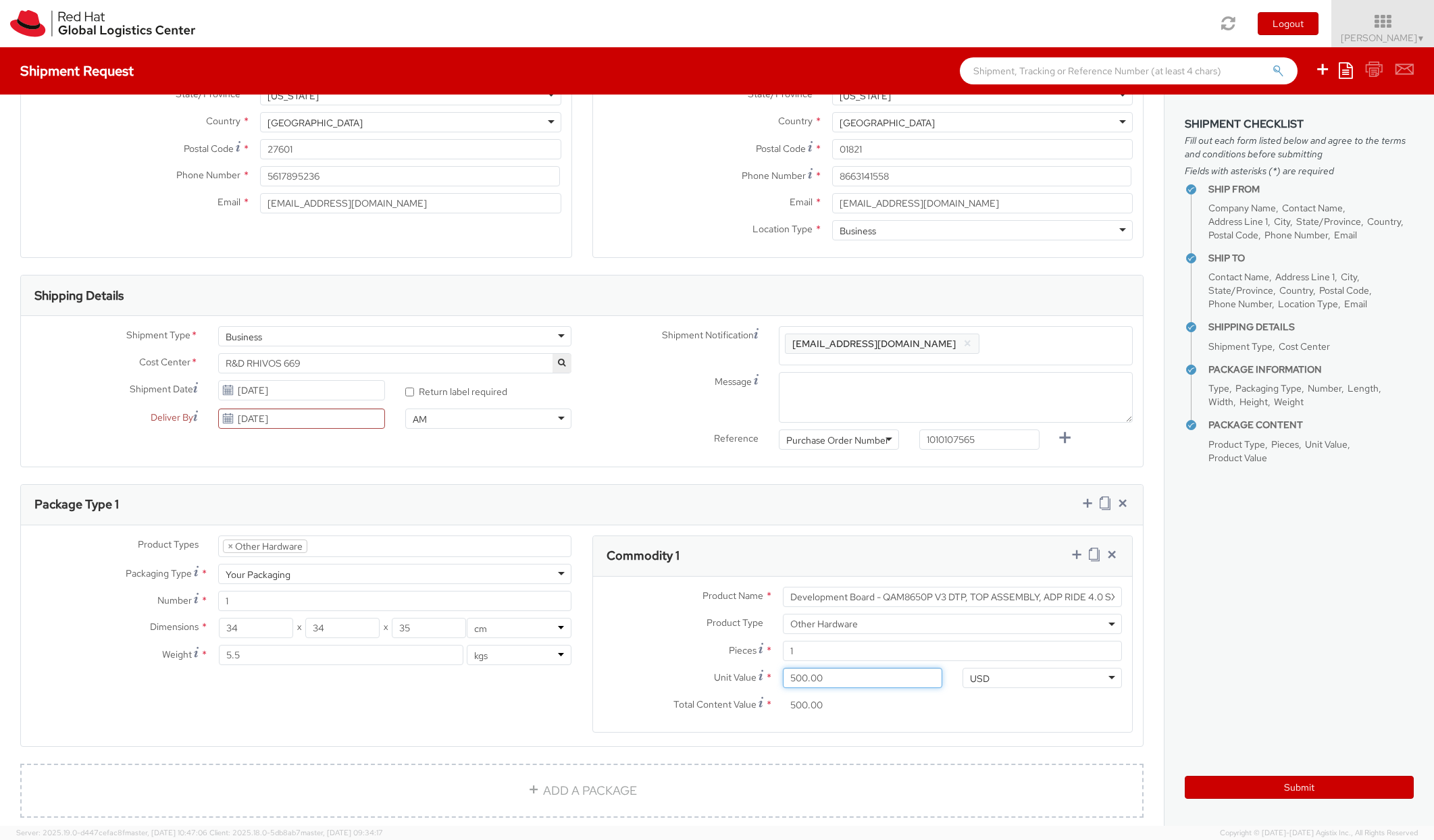
type input "5,000.00"
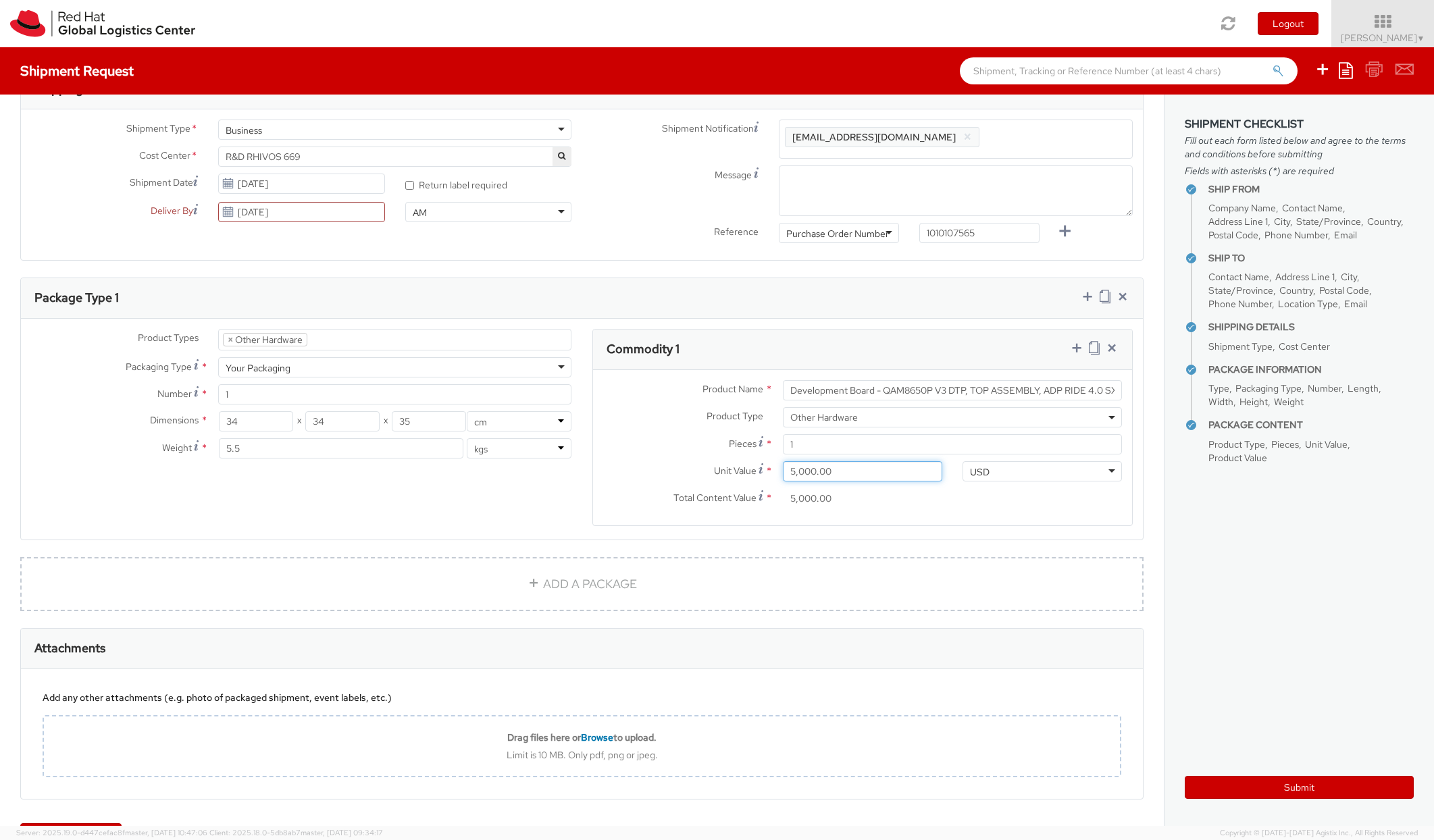
scroll to position [495, 0]
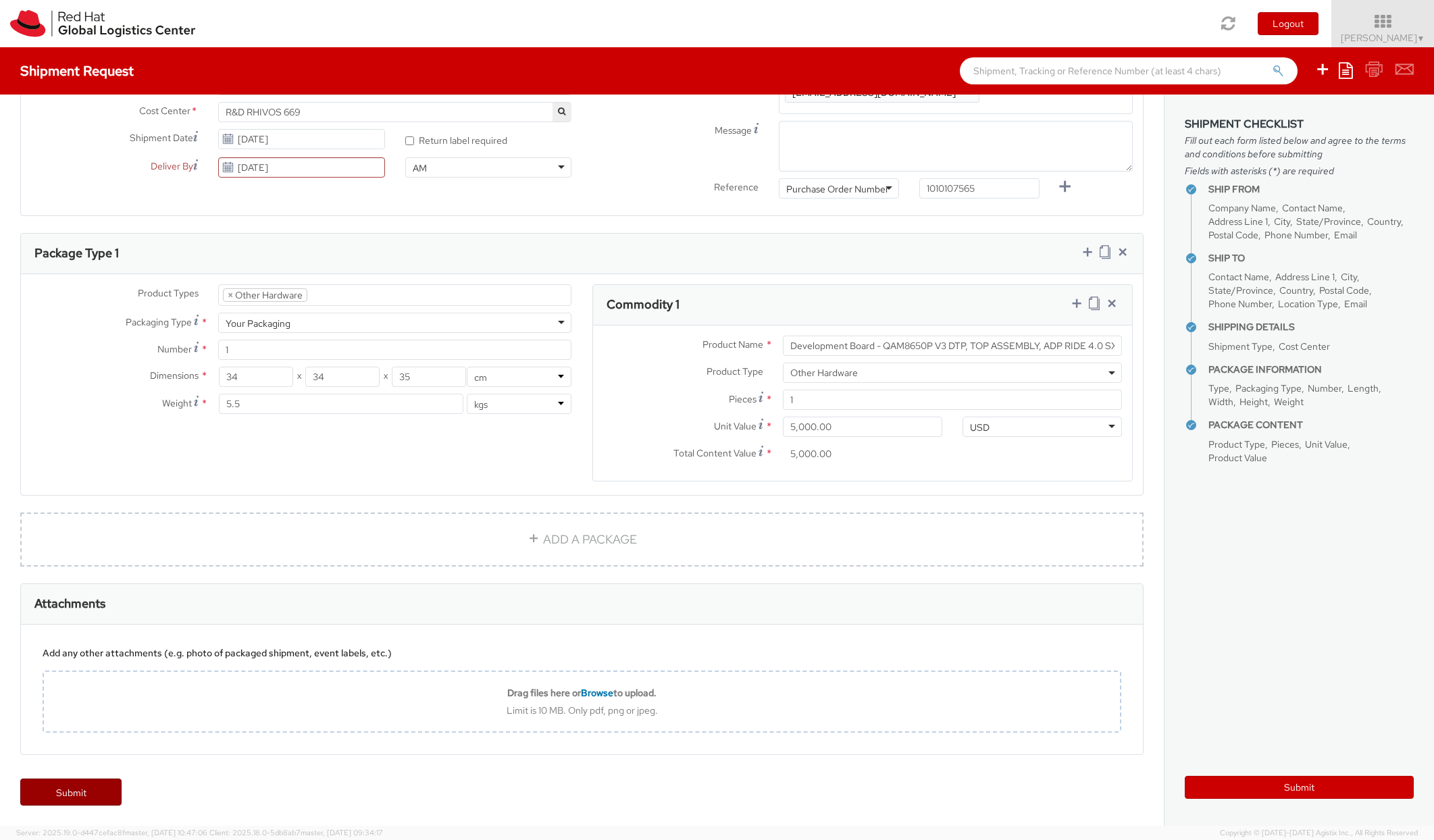
click at [82, 796] on link "Submit" at bounding box center [71, 792] width 101 height 27
click at [1289, 790] on button "Submit" at bounding box center [1299, 787] width 229 height 23
click at [312, 166] on input "[DATE]" at bounding box center [301, 167] width 166 height 20
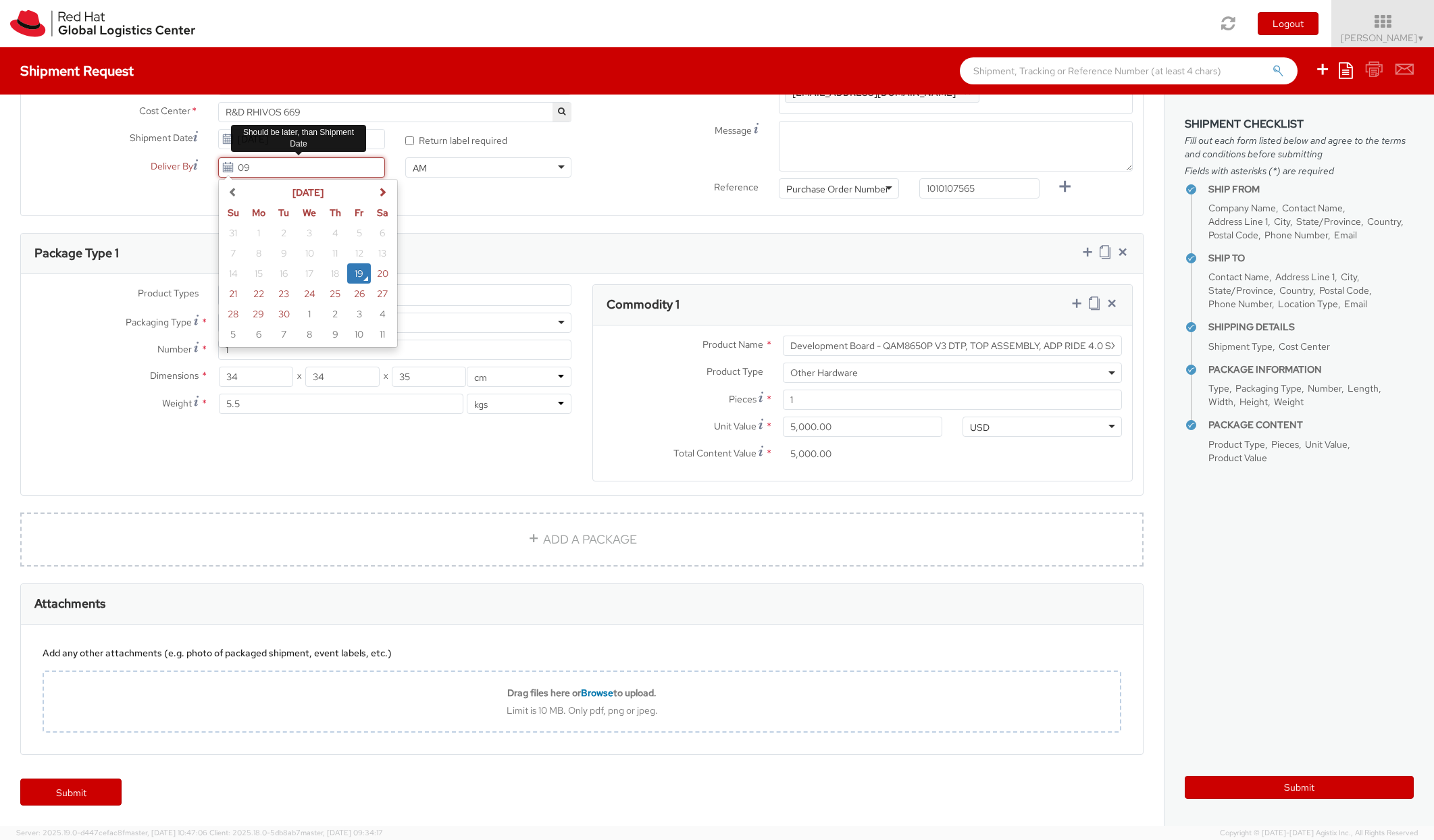
type input "0"
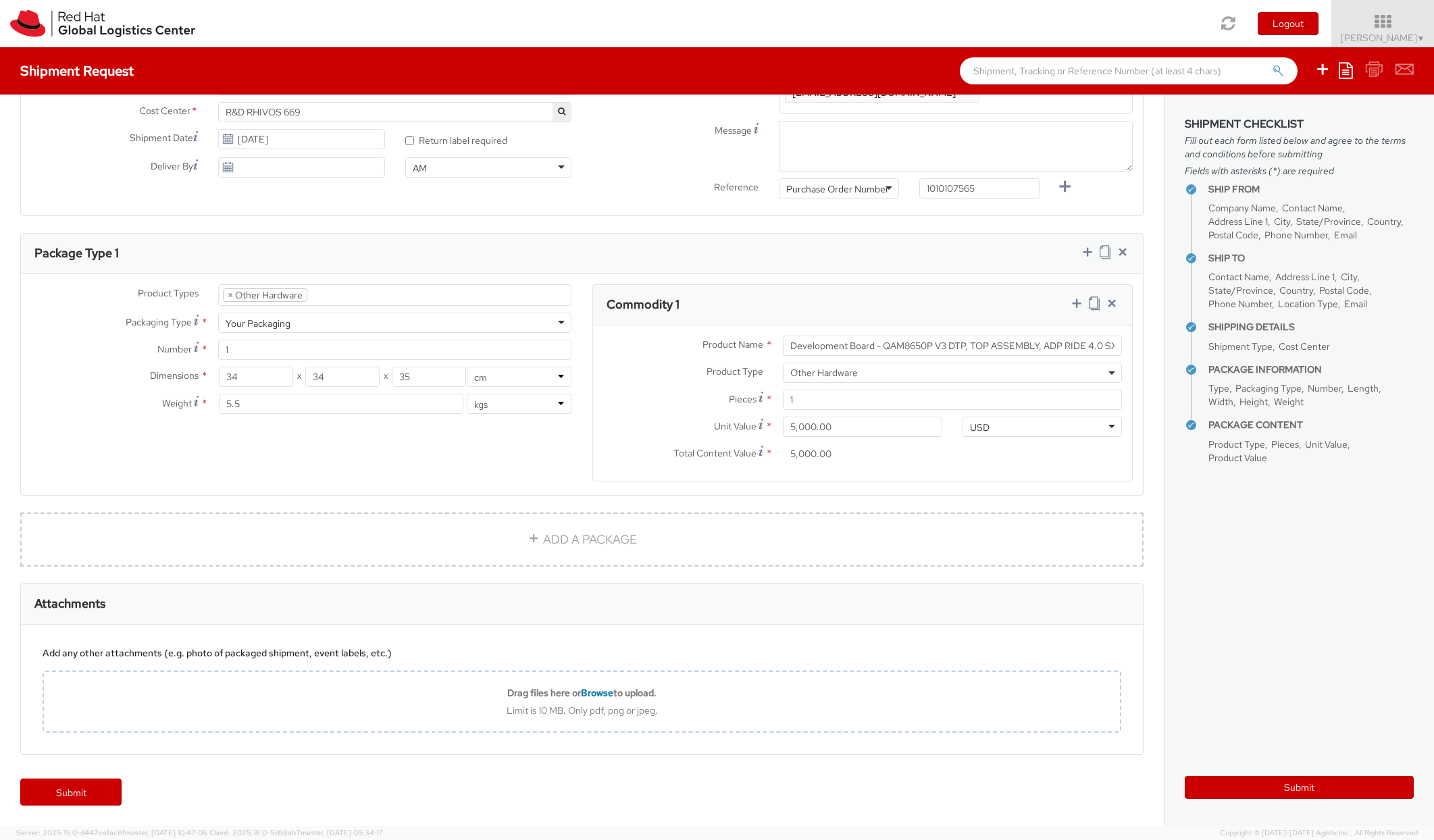
click at [153, 197] on div "Shipment Type * Business Business Batch Business Personal Cost Center * R&D RHI…" at bounding box center [582, 140] width 1122 height 130
click at [78, 793] on link "Submit" at bounding box center [71, 792] width 101 height 27
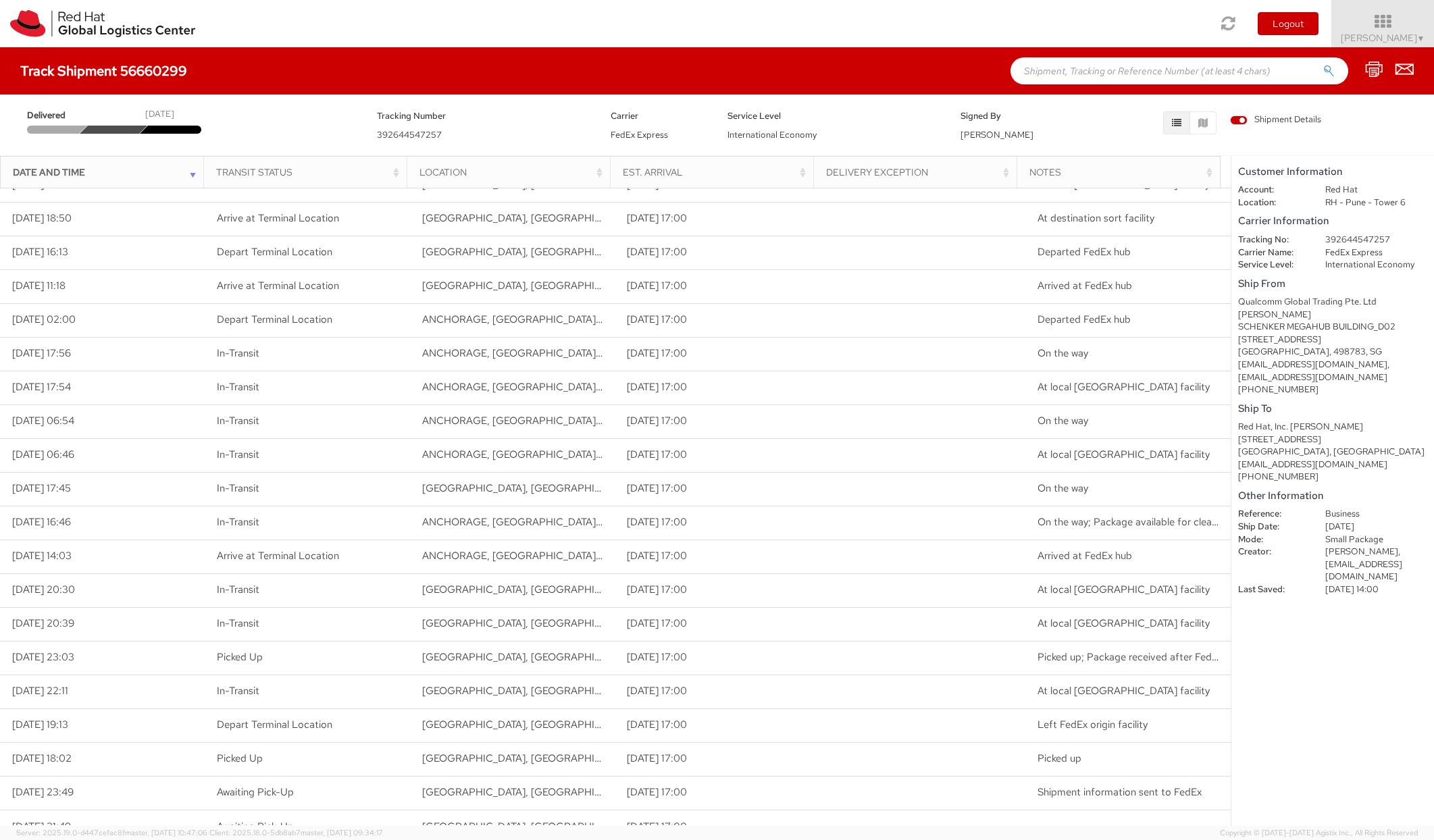
scroll to position [39, 0]
